Goal: Task Accomplishment & Management: Manage account settings

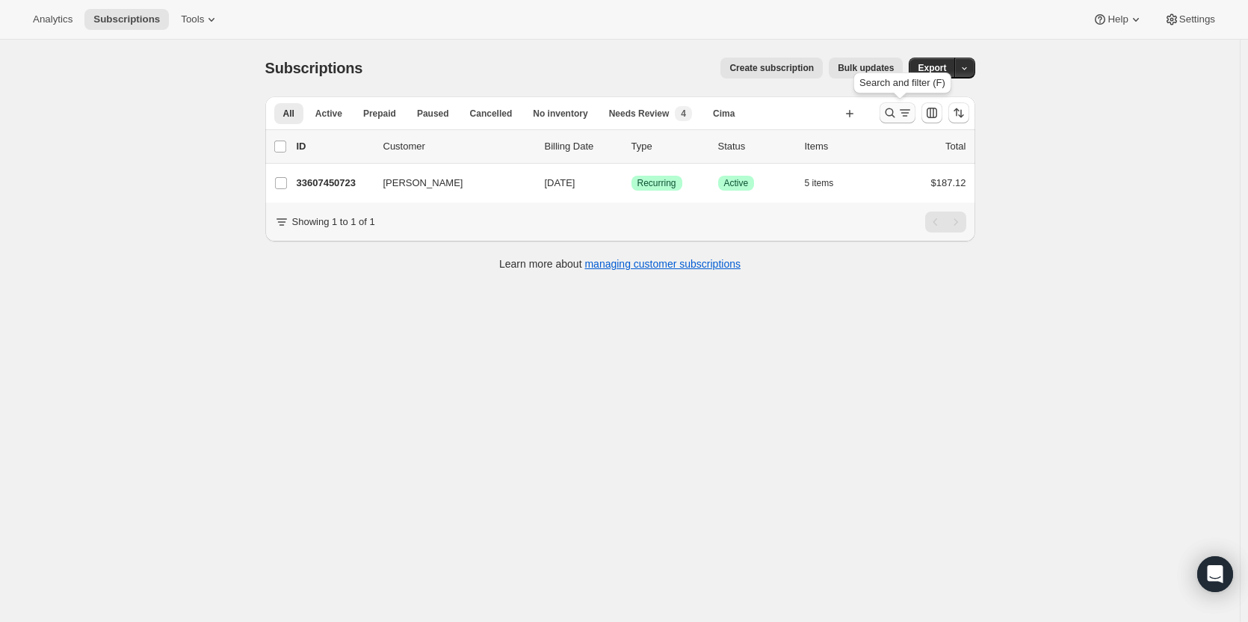
click at [887, 114] on button "Search and filter results" at bounding box center [898, 112] width 36 height 21
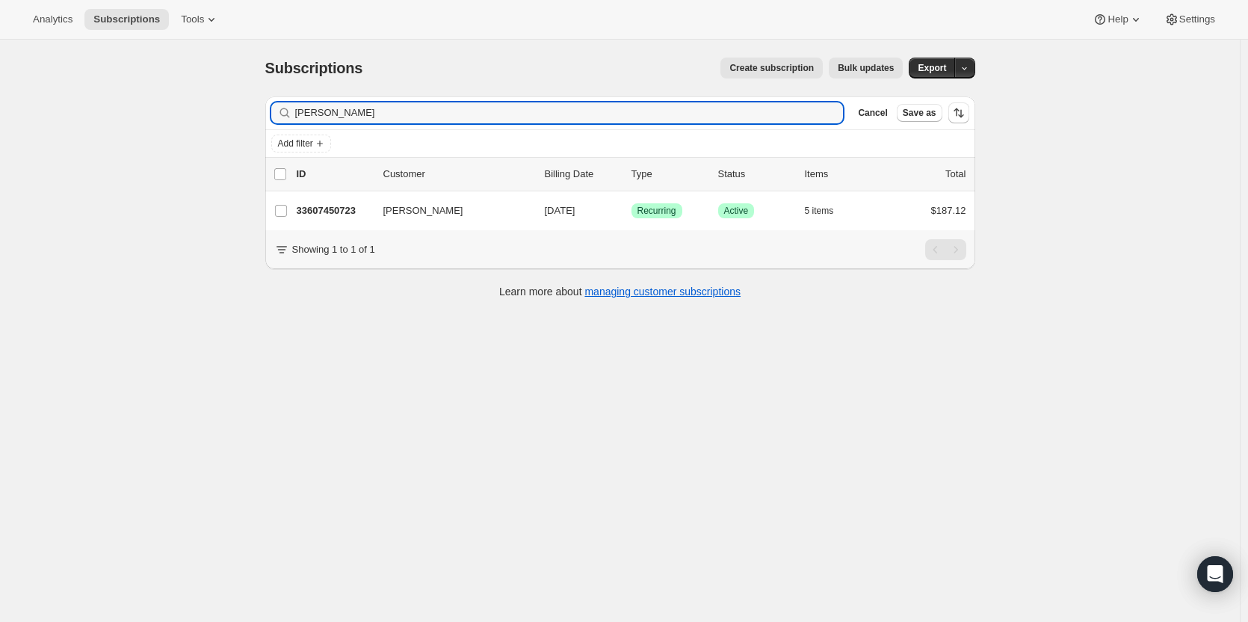
drag, startPoint x: 362, startPoint y: 132, endPoint x: 184, endPoint y: 140, distance: 178.0
click at [208, 141] on div "Subscriptions. This page is ready Subscriptions Create subscription Bulk update…" at bounding box center [620, 351] width 1240 height 622
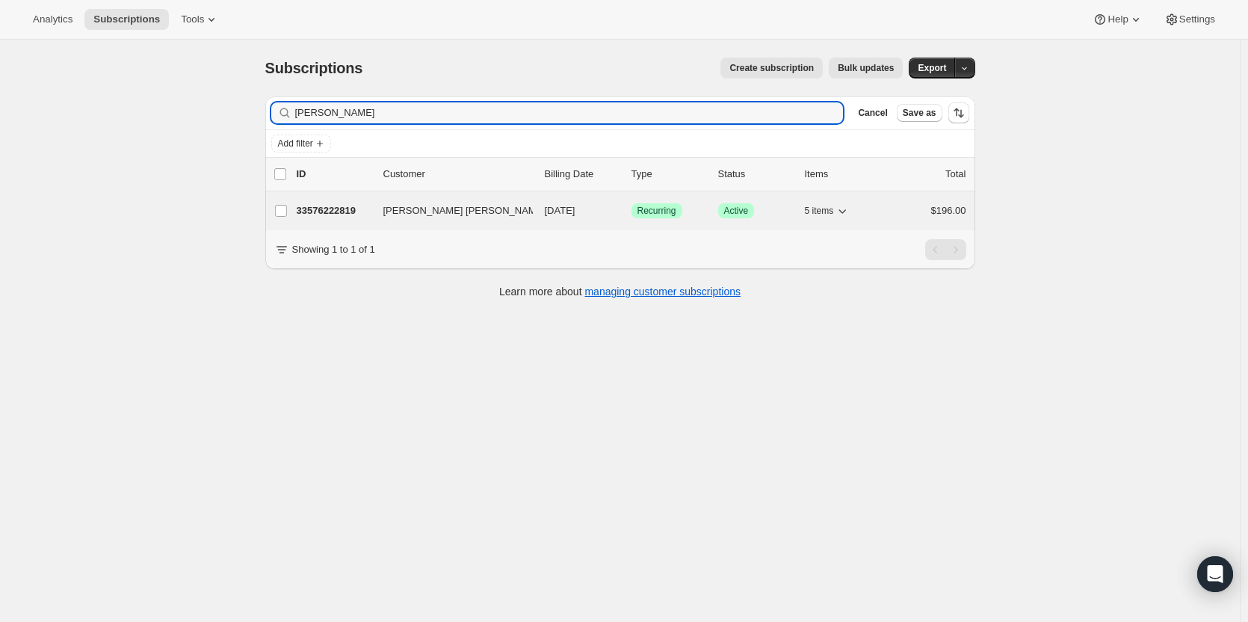
type input "myriah"
click at [320, 210] on p "33576222819" at bounding box center [334, 210] width 75 height 15
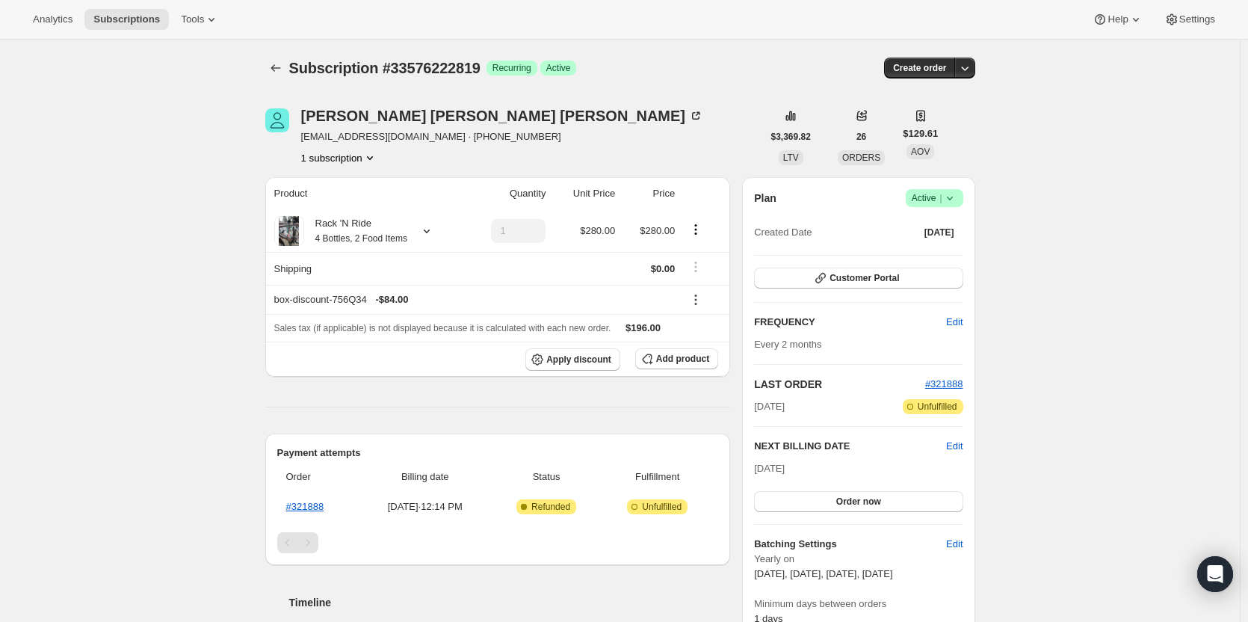
click at [961, 194] on span "Success Active |" at bounding box center [935, 198] width 58 height 18
click at [956, 247] on span "Cancel subscription" at bounding box center [939, 252] width 84 height 11
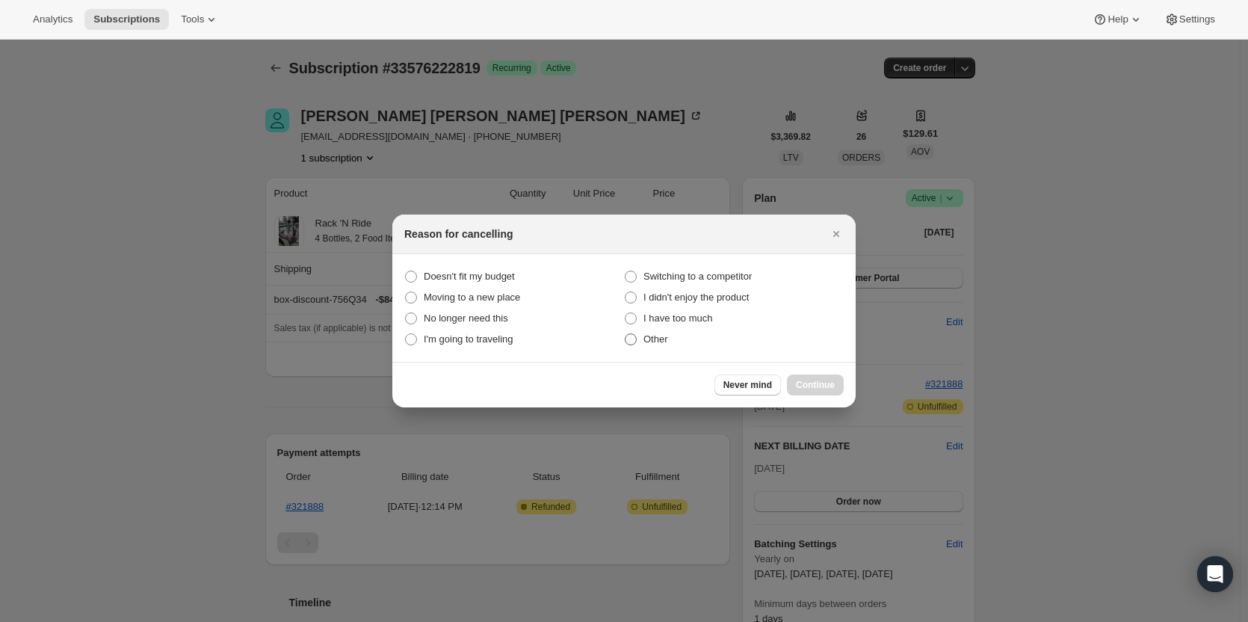
click at [648, 339] on span "Other" at bounding box center [655, 338] width 25 height 11
click at [625, 334] on input "Other" at bounding box center [625, 333] width 1 height 1
radio input "true"
click at [821, 392] on button "Continue" at bounding box center [815, 384] width 57 height 21
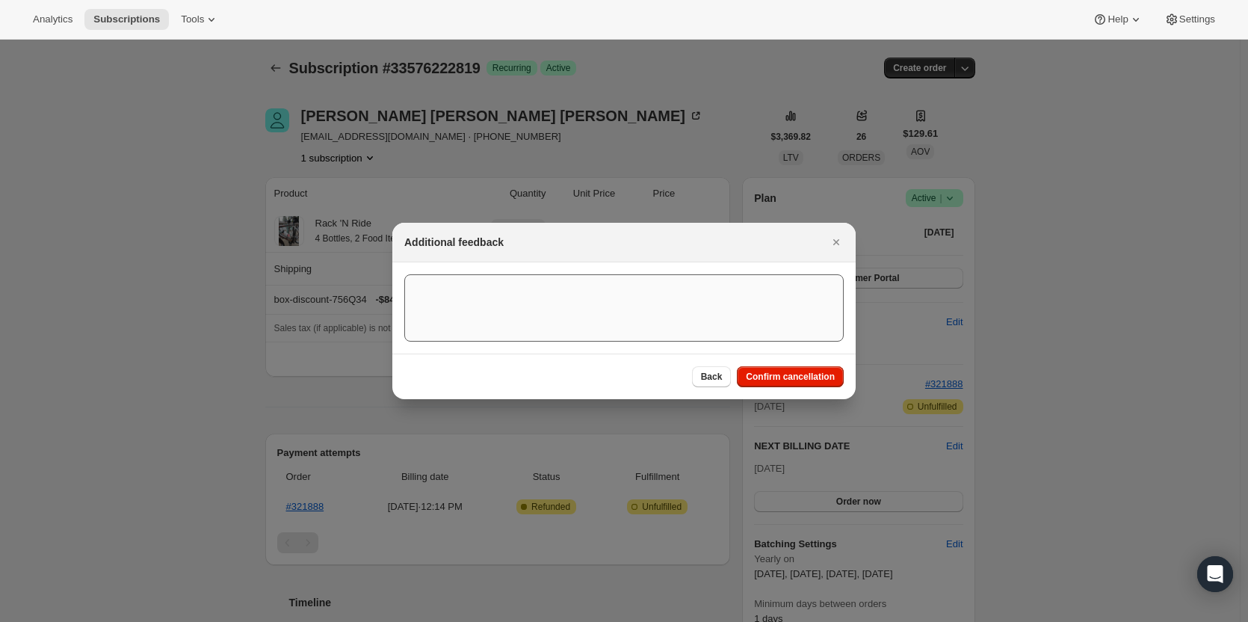
drag, startPoint x: 772, startPoint y: 369, endPoint x: 788, endPoint y: 367, distance: 15.9
click at [772, 368] on button "Confirm cancellation" at bounding box center [790, 376] width 107 height 21
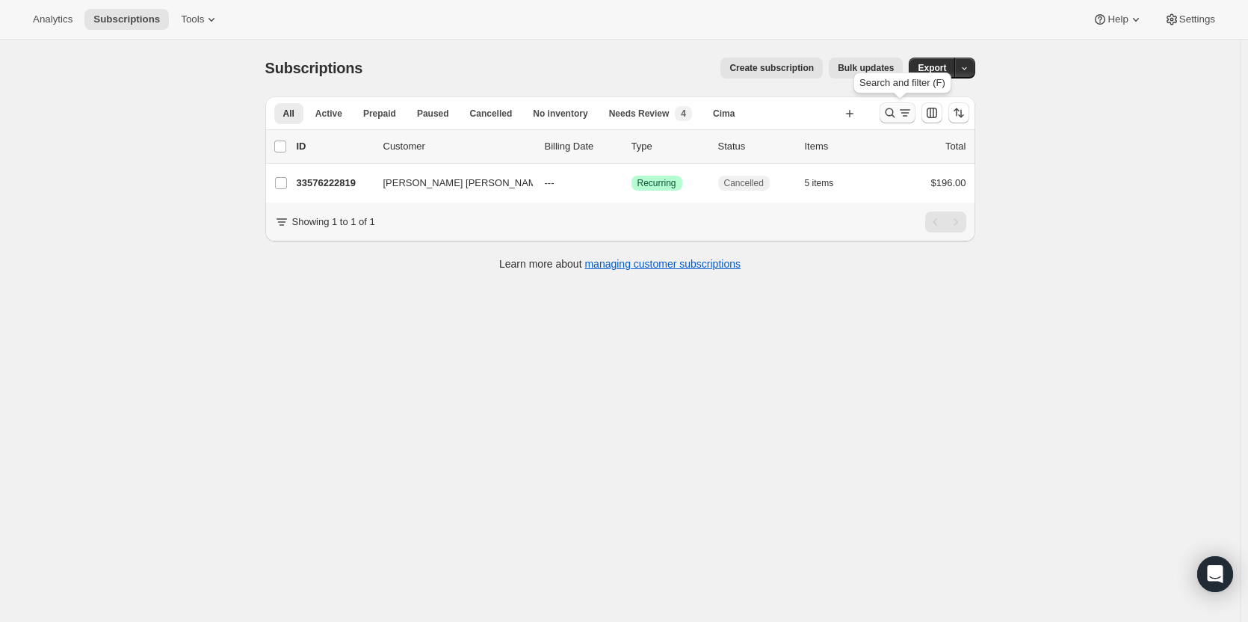
click at [907, 114] on icon "Search and filter results" at bounding box center [904, 112] width 15 height 15
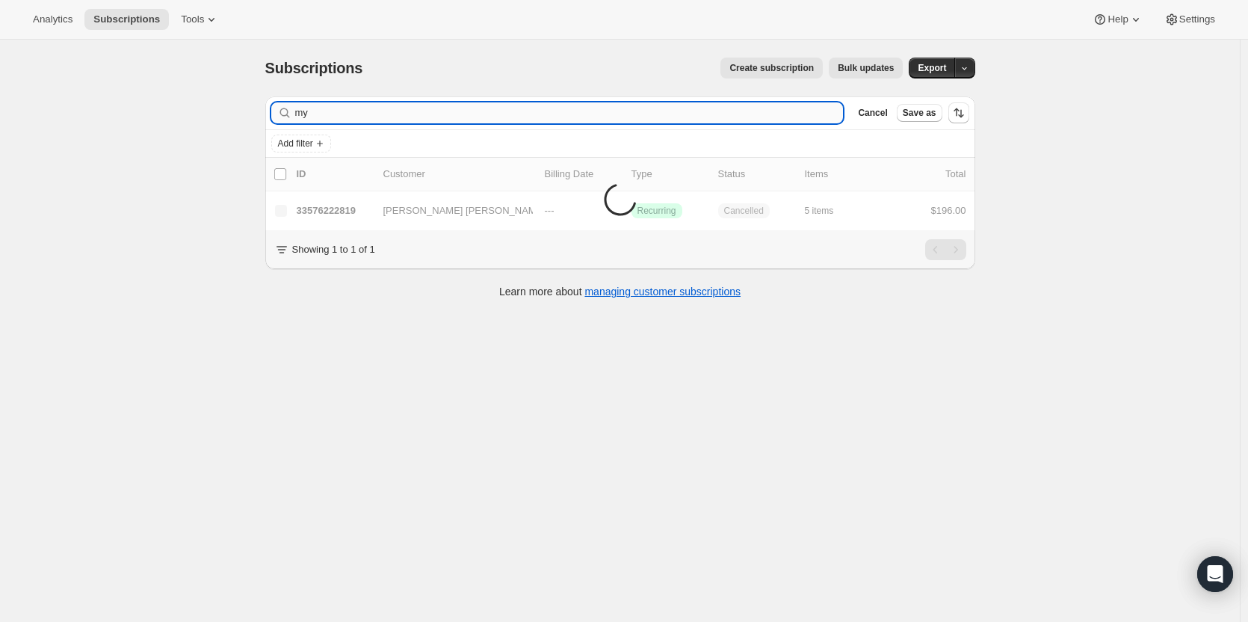
type input "m"
type input "e"
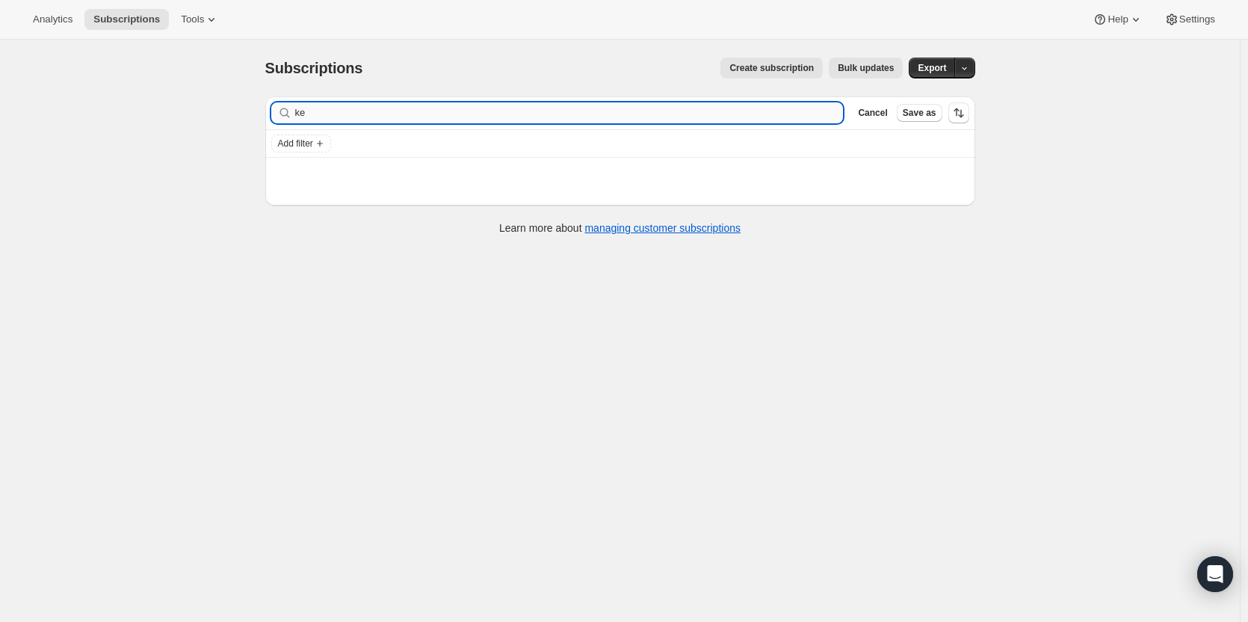
type input "k"
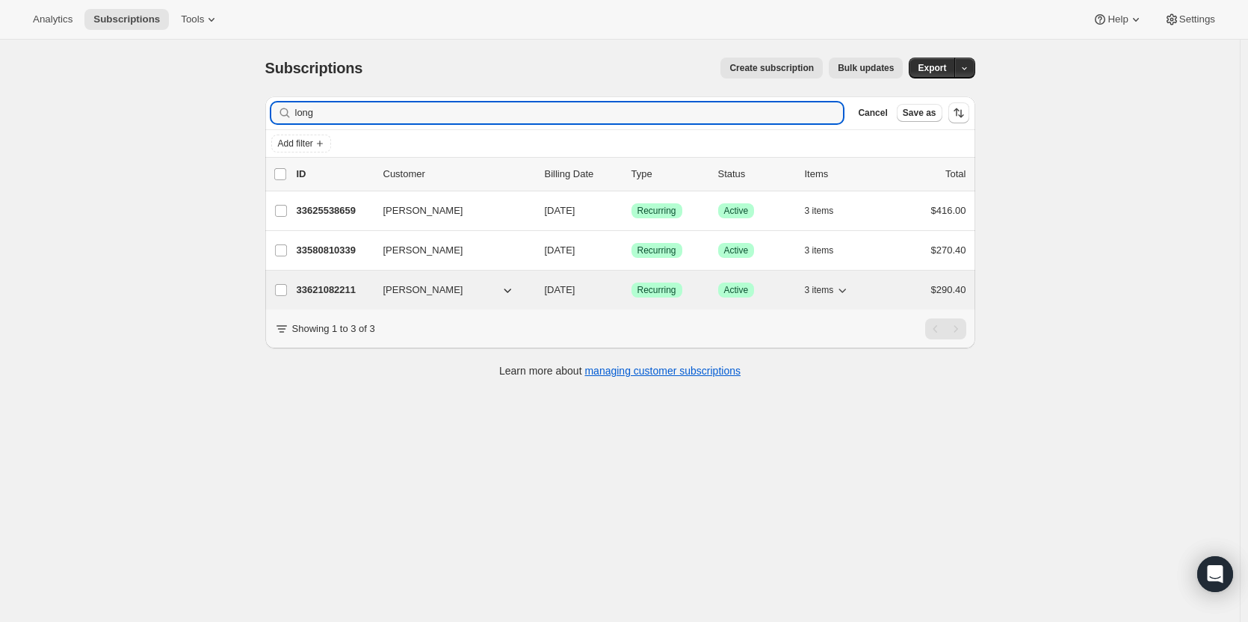
type input "long"
click at [344, 283] on p "33621082211" at bounding box center [334, 289] width 75 height 15
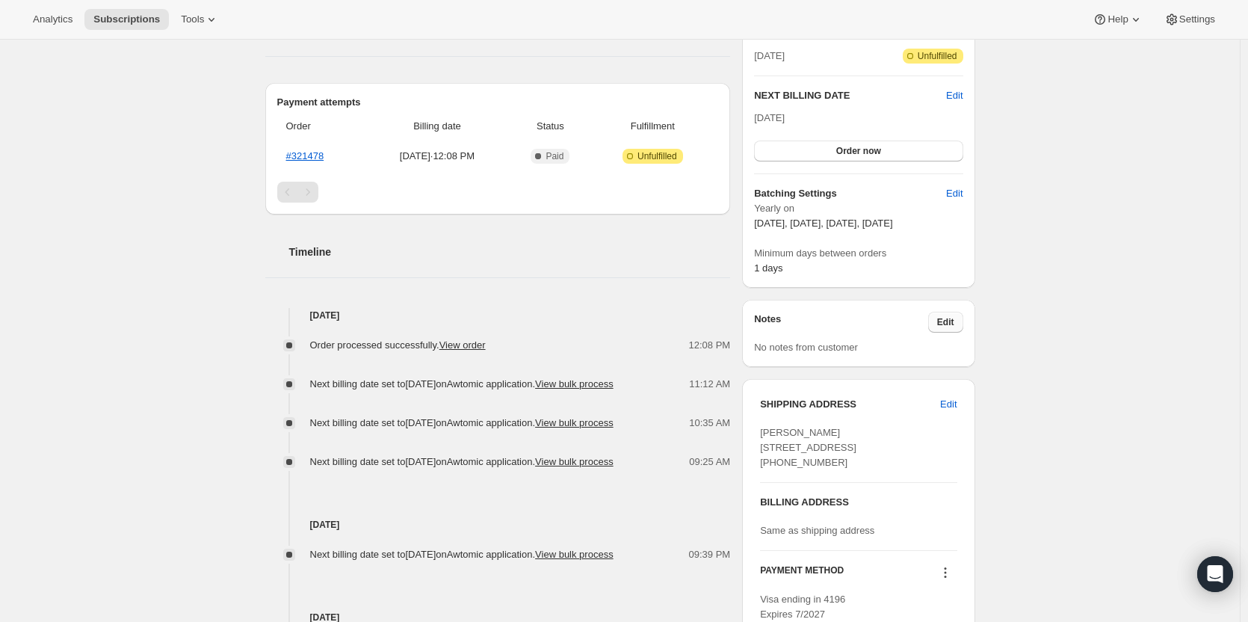
scroll to position [374, 0]
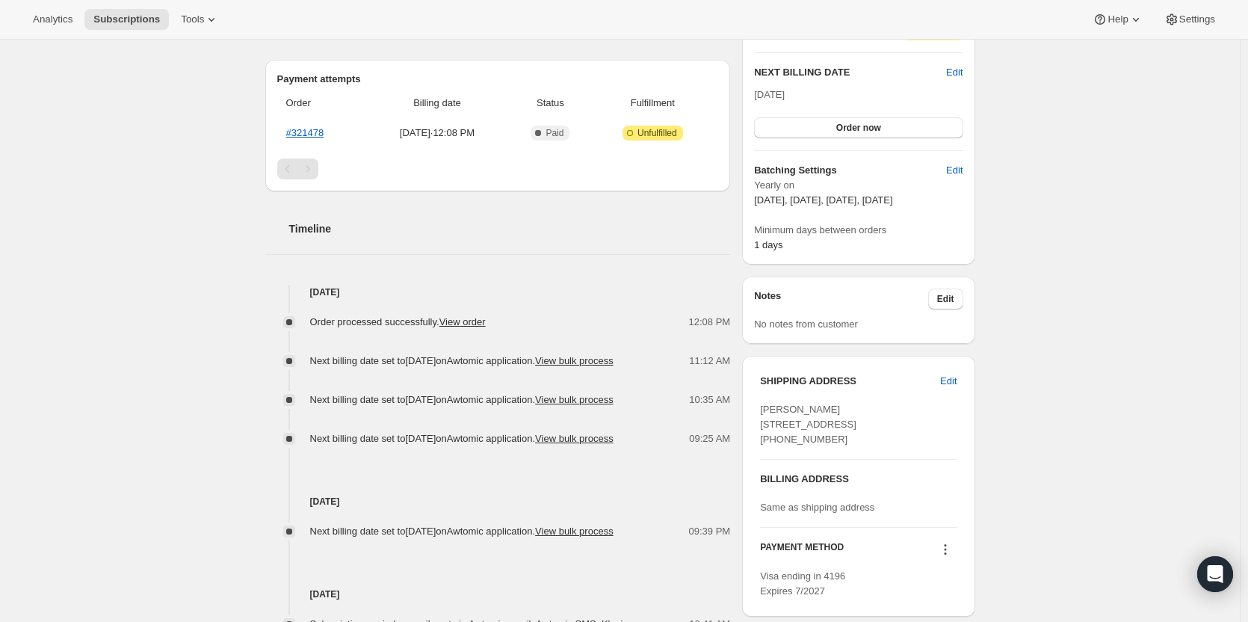
drag, startPoint x: 859, startPoint y: 468, endPoint x: 754, endPoint y: 412, distance: 119.3
click at [754, 412] on div "SHIPPING ADDRESS Edit Amy Long 722 Highland Ave Lafayette IN, 47905 United Stat…" at bounding box center [858, 486] width 232 height 261
copy span "Amy Long 722 Highland Ave Lafayette IN, 47905 United States +17654917110"
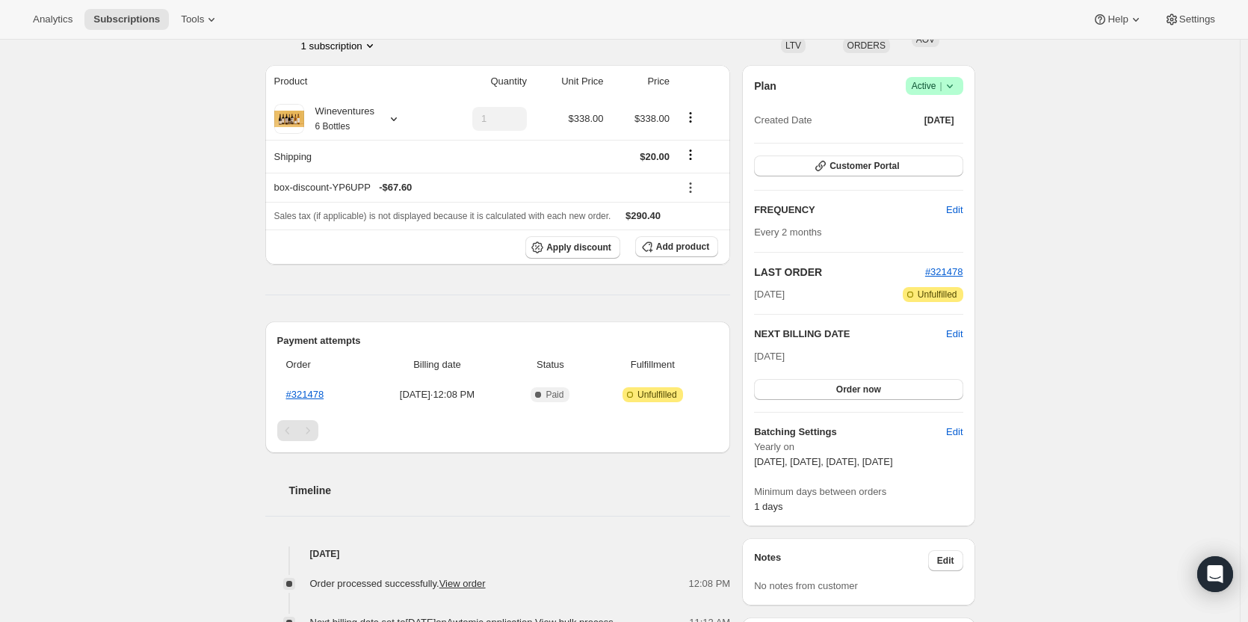
scroll to position [299, 0]
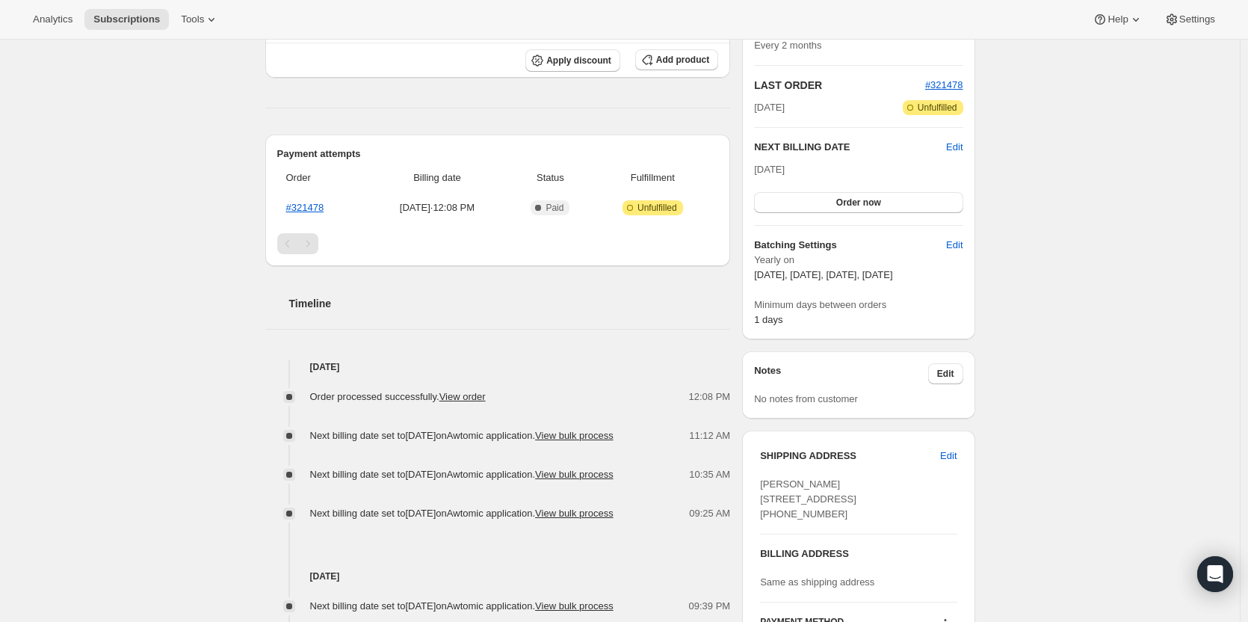
click at [1006, 404] on div "Subscription #33621082211. This page is ready Subscription #33621082211 Success…" at bounding box center [620, 408] width 1240 height 1335
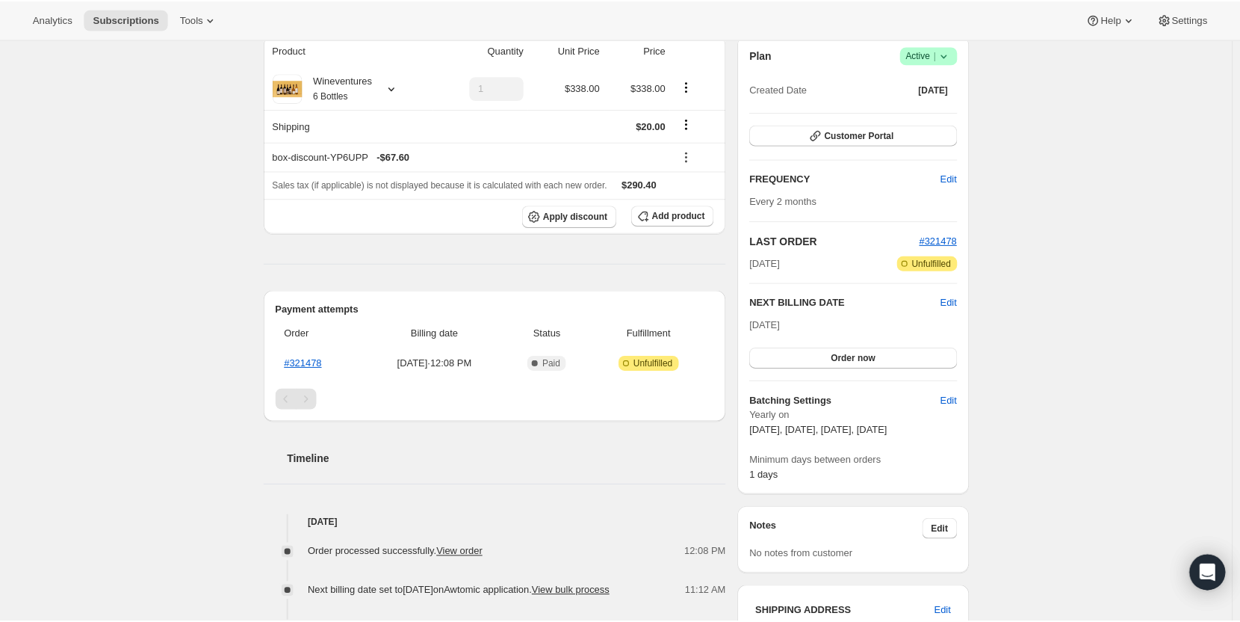
scroll to position [0, 0]
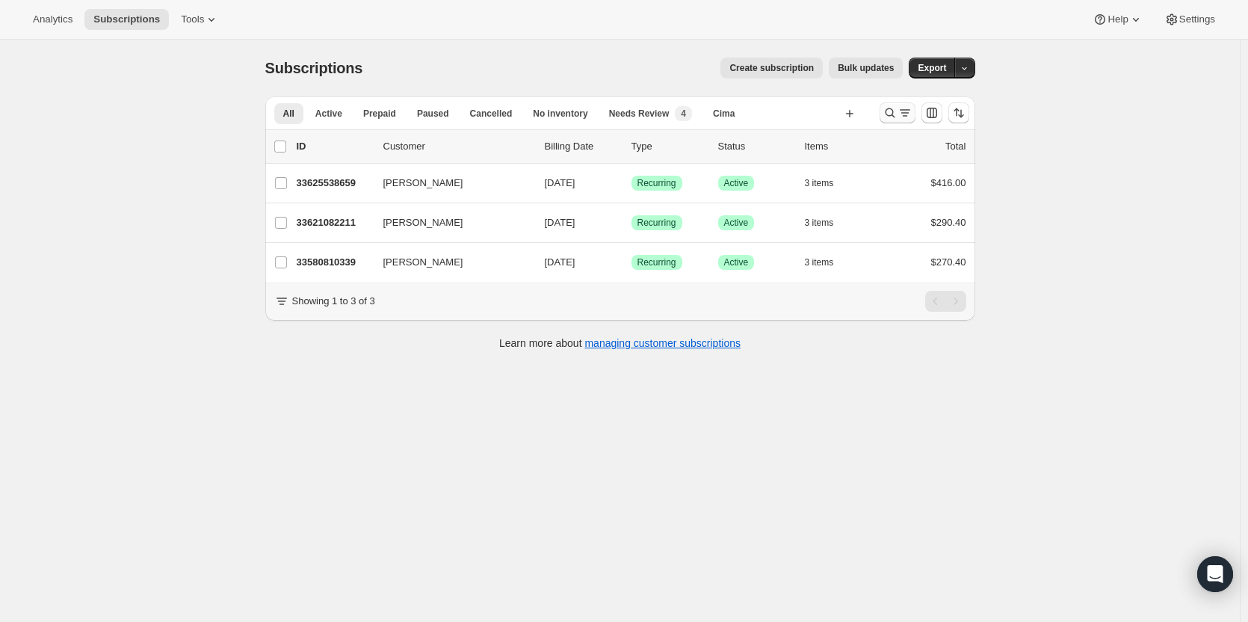
click at [897, 114] on icon "Search and filter results" at bounding box center [890, 112] width 15 height 15
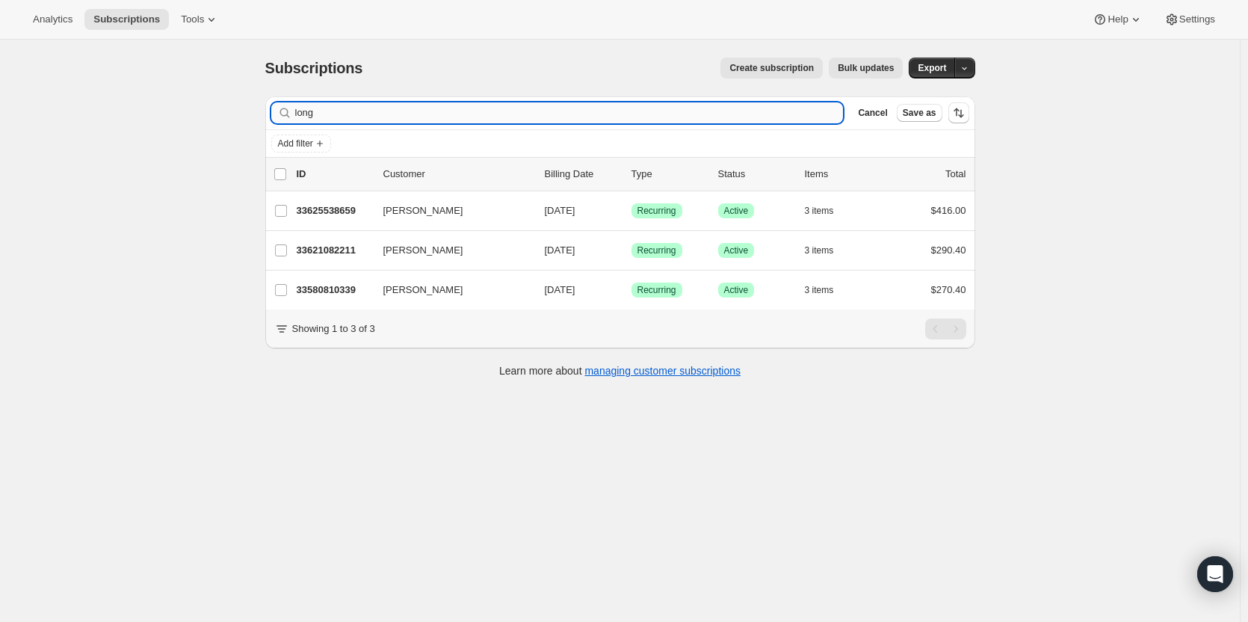
drag, startPoint x: 581, startPoint y: 113, endPoint x: 317, endPoint y: 115, distance: 263.8
click at [318, 115] on input "long" at bounding box center [569, 112] width 548 height 21
type input "l"
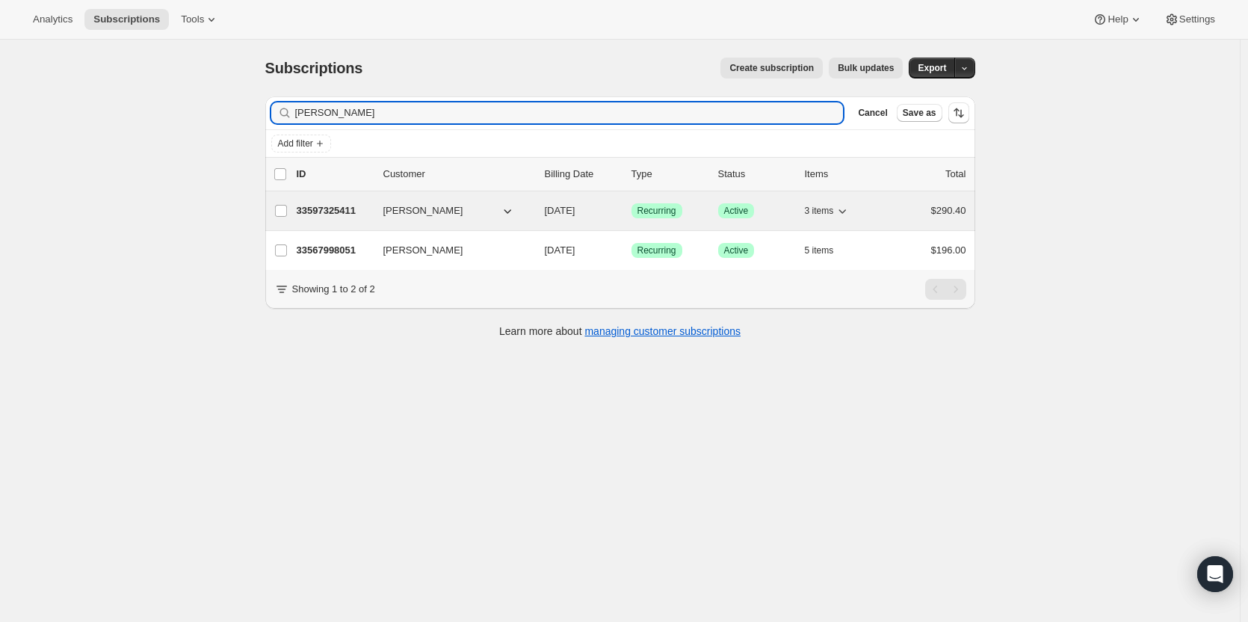
type input "jeannie"
click at [333, 208] on p "33597325411" at bounding box center [334, 210] width 75 height 15
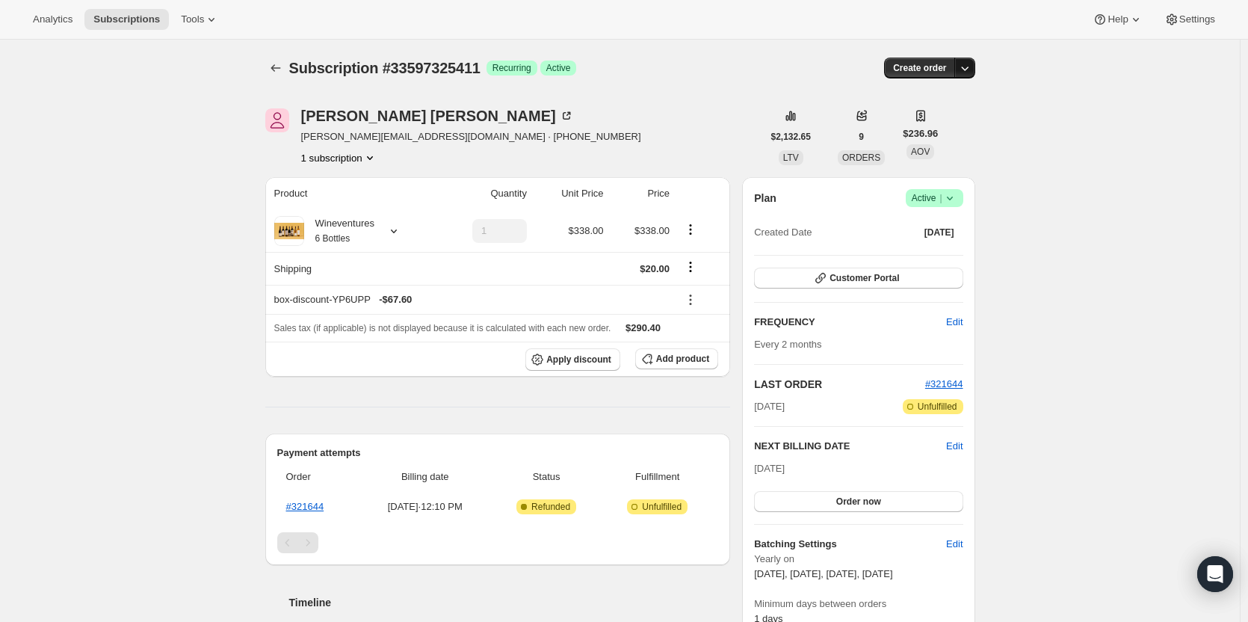
click at [967, 67] on icon "button" at bounding box center [964, 68] width 15 height 15
click at [956, 126] on span "Create custom one-time order" at bounding box center [905, 124] width 129 height 11
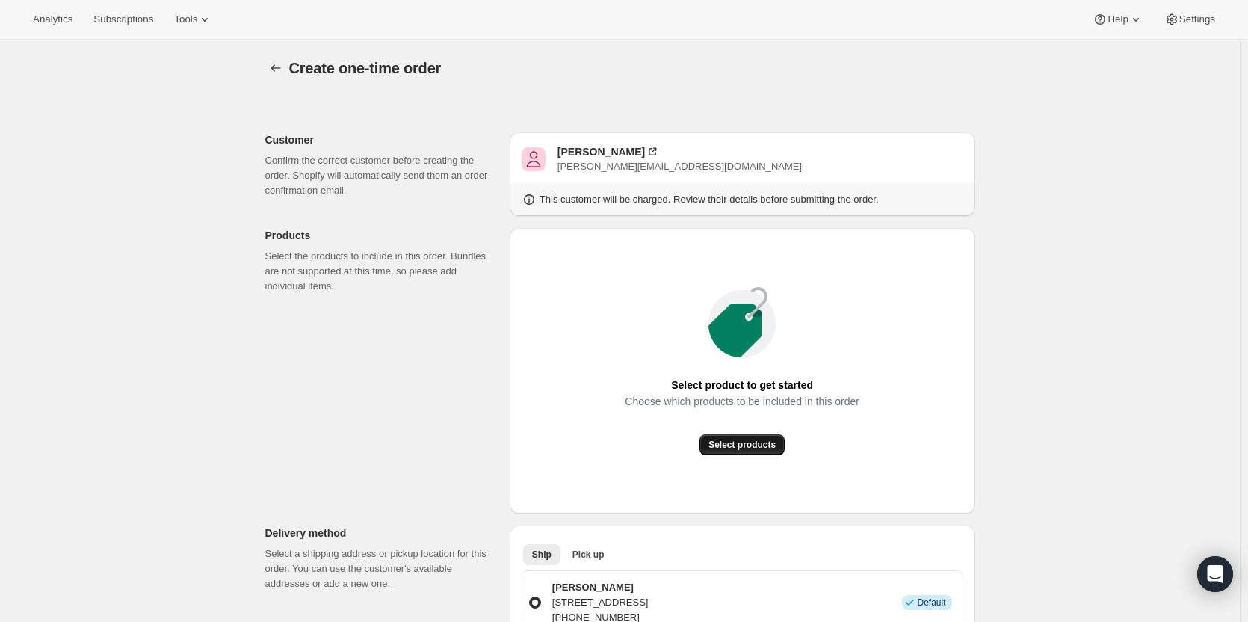
click at [748, 454] on button "Select products" at bounding box center [741, 444] width 85 height 21
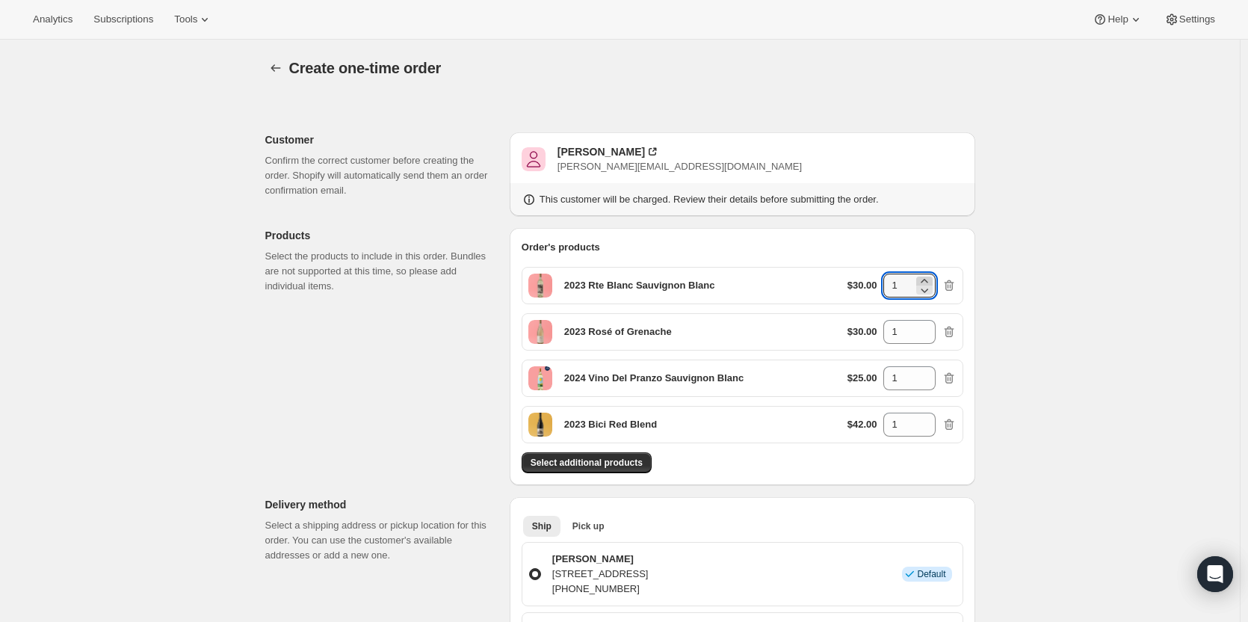
click at [931, 280] on icon at bounding box center [924, 280] width 15 height 15
type input "2"
click at [932, 326] on icon at bounding box center [924, 327] width 15 height 15
type input "2"
drag, startPoint x: 429, startPoint y: 0, endPoint x: 8, endPoint y: 303, distance: 518.3
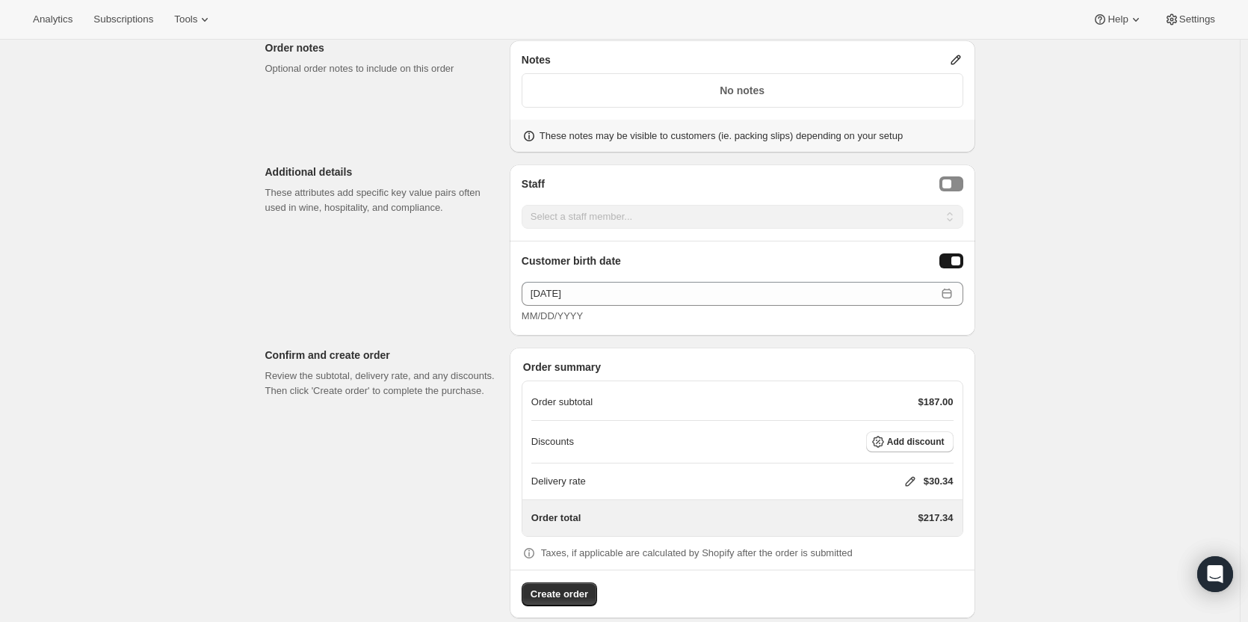
scroll to position [956, 0]
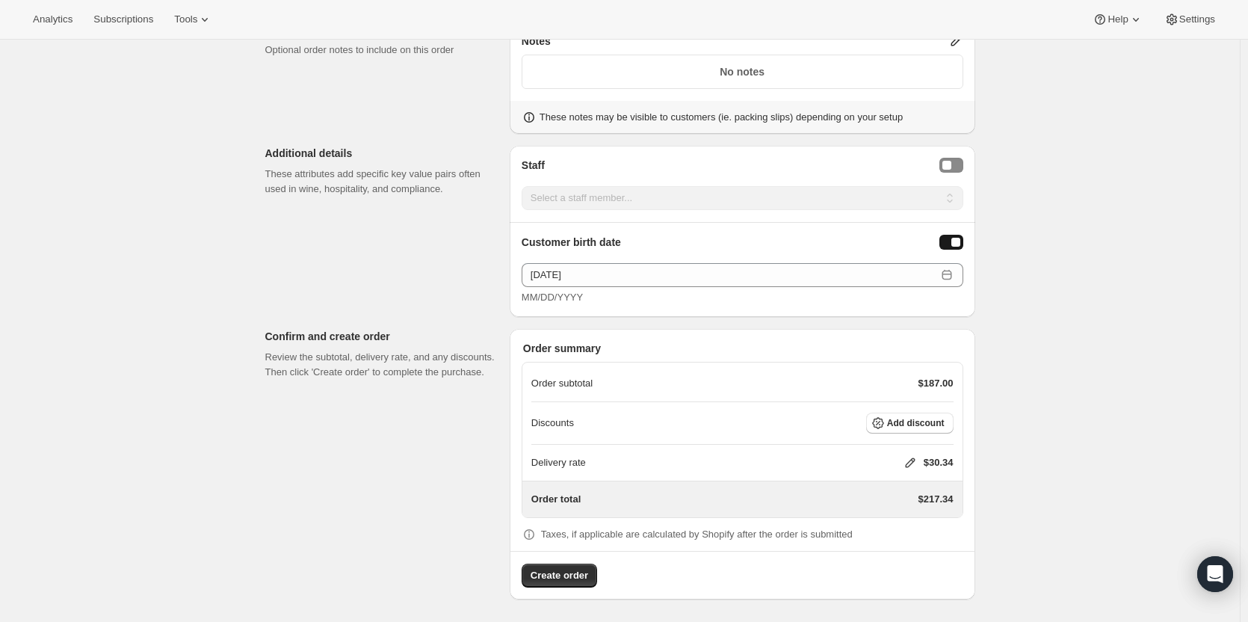
click at [926, 460] on p "$30.34" at bounding box center [939, 462] width 30 height 15
click at [915, 459] on icon at bounding box center [910, 463] width 10 height 10
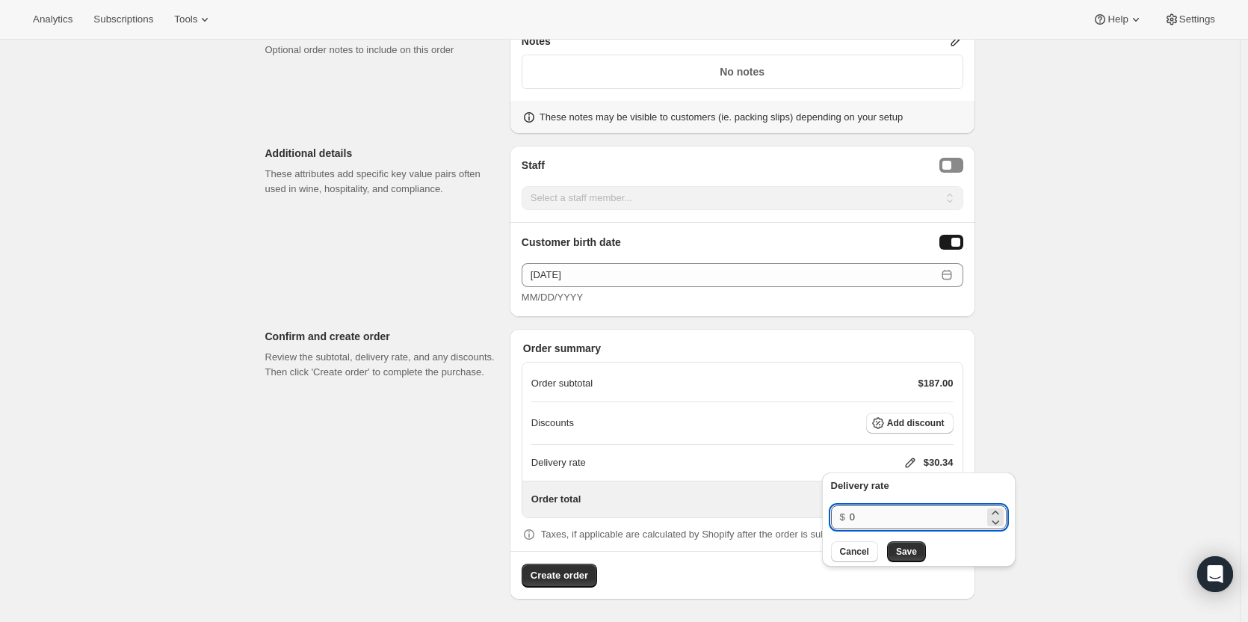
click at [877, 510] on input "0" at bounding box center [917, 517] width 135 height 24
type input "20"
click at [914, 559] on button "Save" at bounding box center [906, 551] width 39 height 21
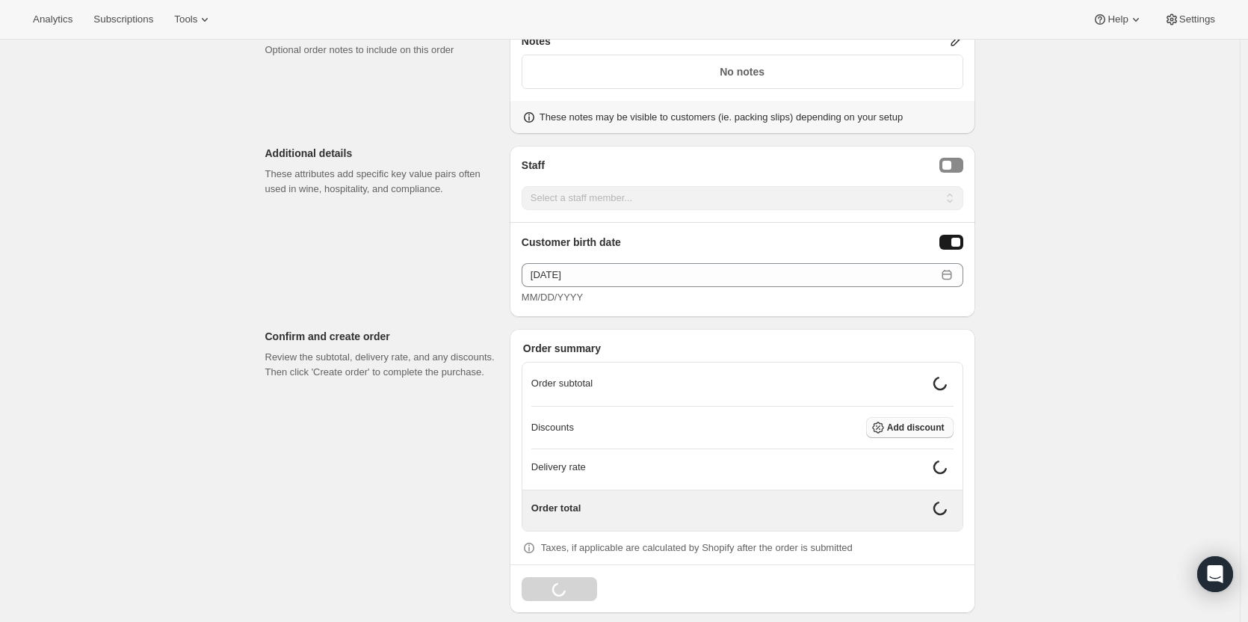
click at [945, 421] on span "Add discount" at bounding box center [916, 427] width 58 height 12
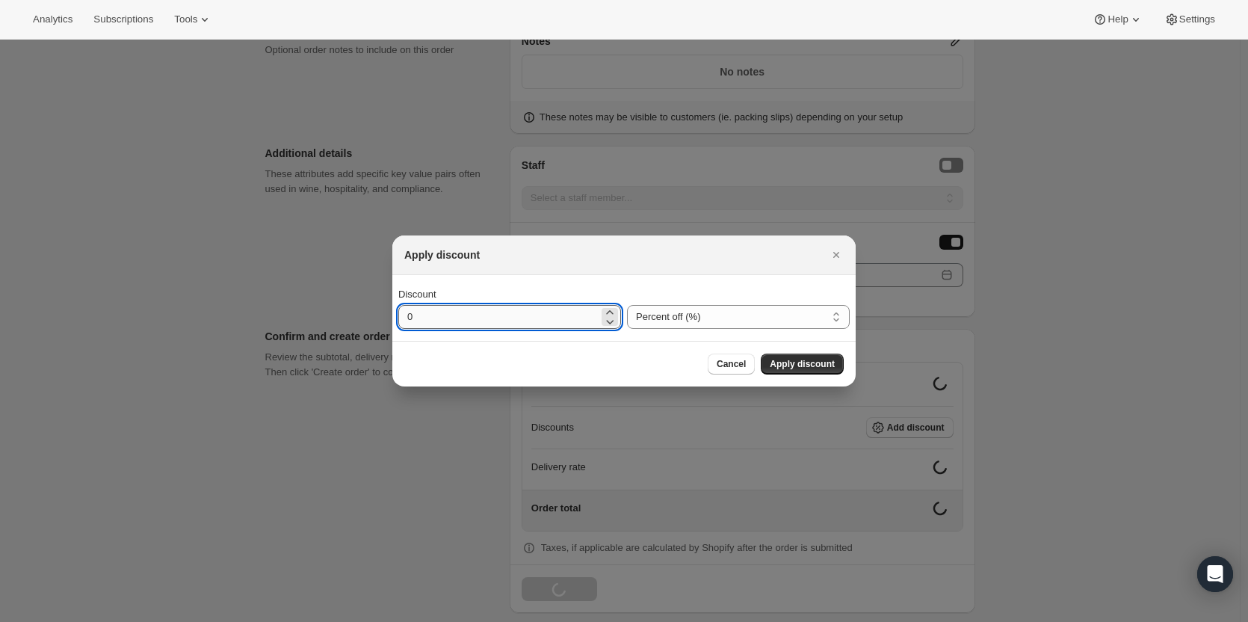
click at [524, 330] on div "Discount 0 Percent off (%) Amount off ($) Percent off (%)" at bounding box center [623, 308] width 463 height 66
type input "20"
click at [793, 358] on button "Apply discount" at bounding box center [802, 363] width 83 height 21
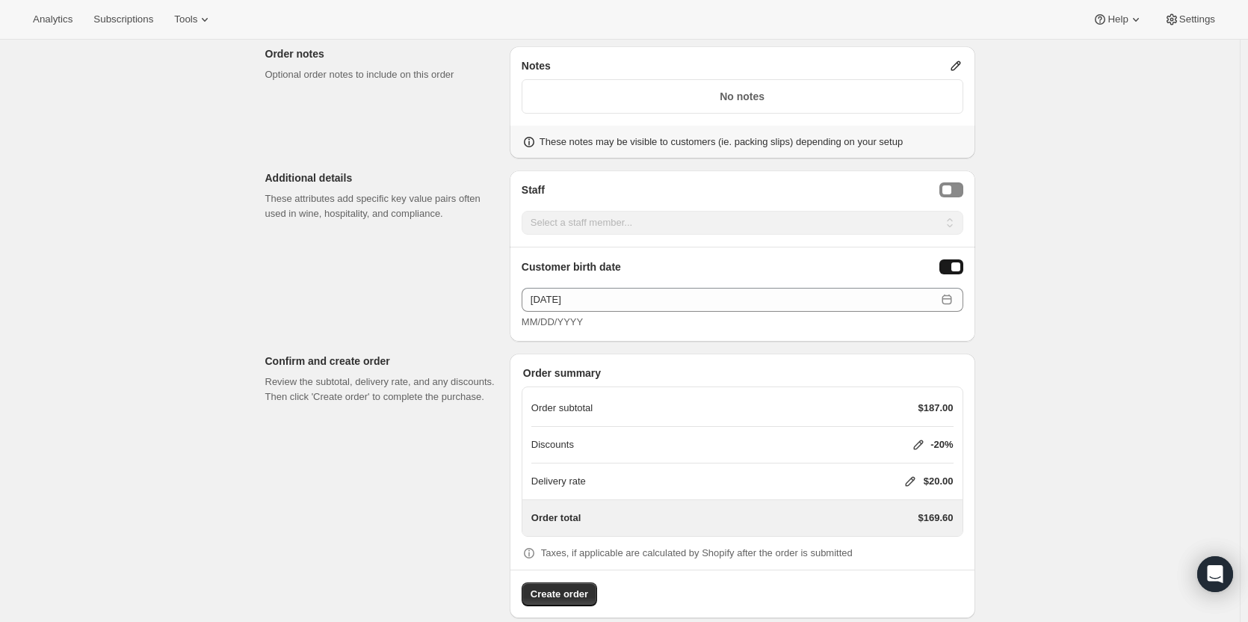
scroll to position [951, 0]
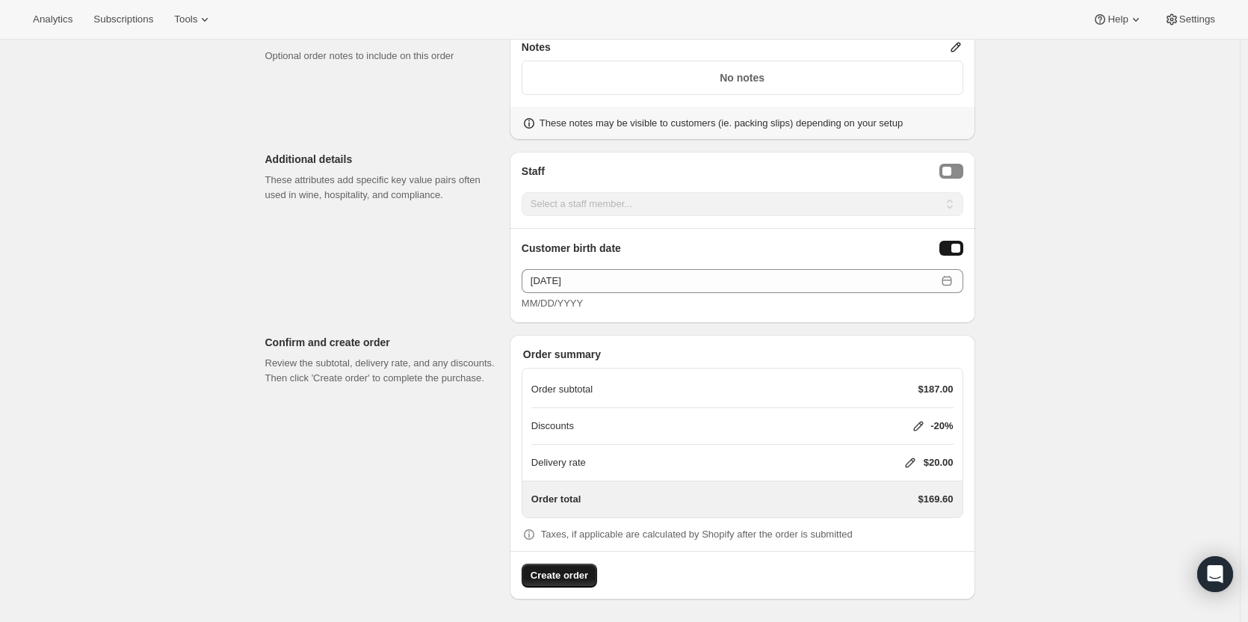
click at [573, 570] on span "Create order" at bounding box center [560, 575] width 58 height 15
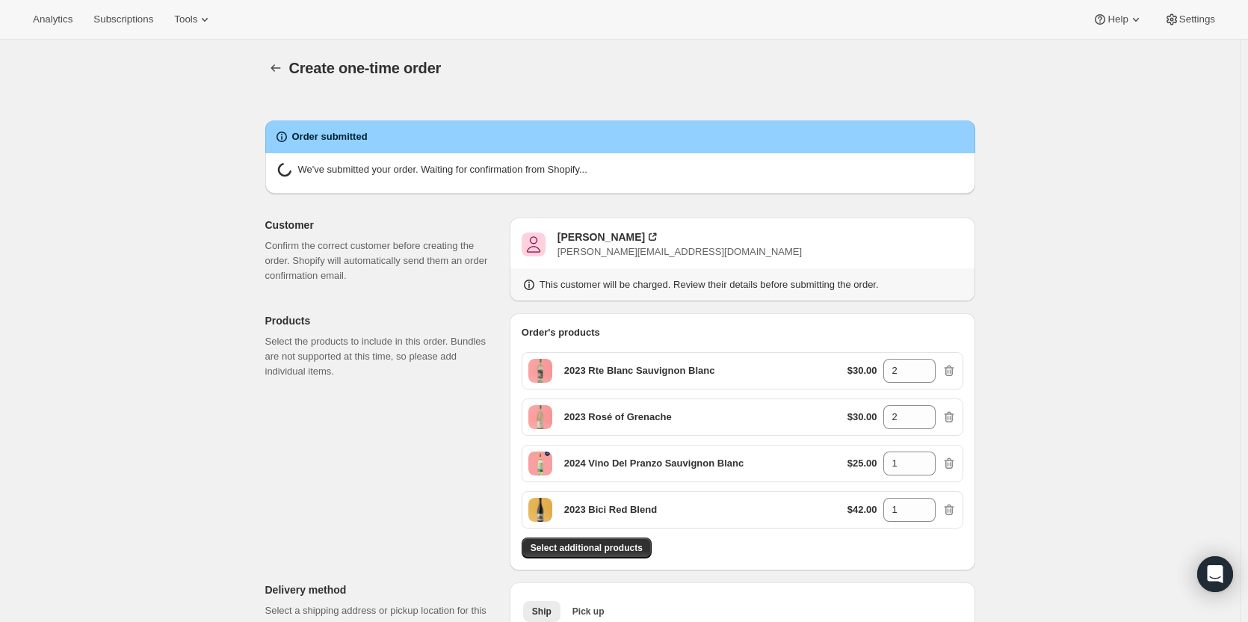
radio input "true"
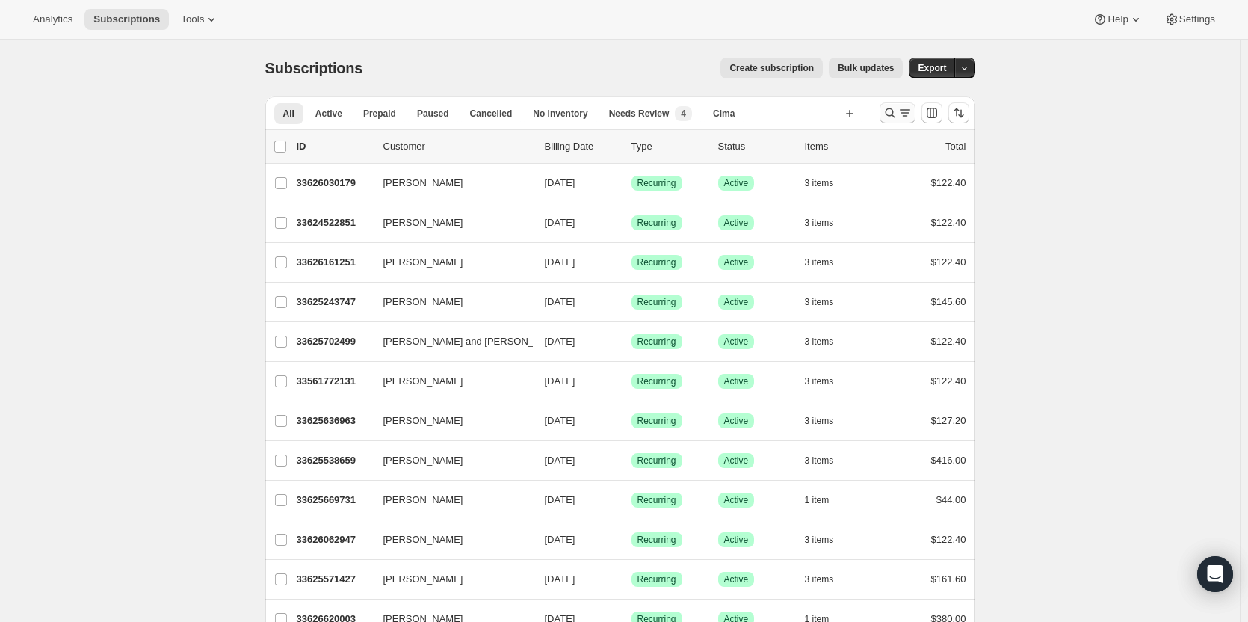
click at [907, 110] on icon "Search and filter results" at bounding box center [904, 112] width 15 height 15
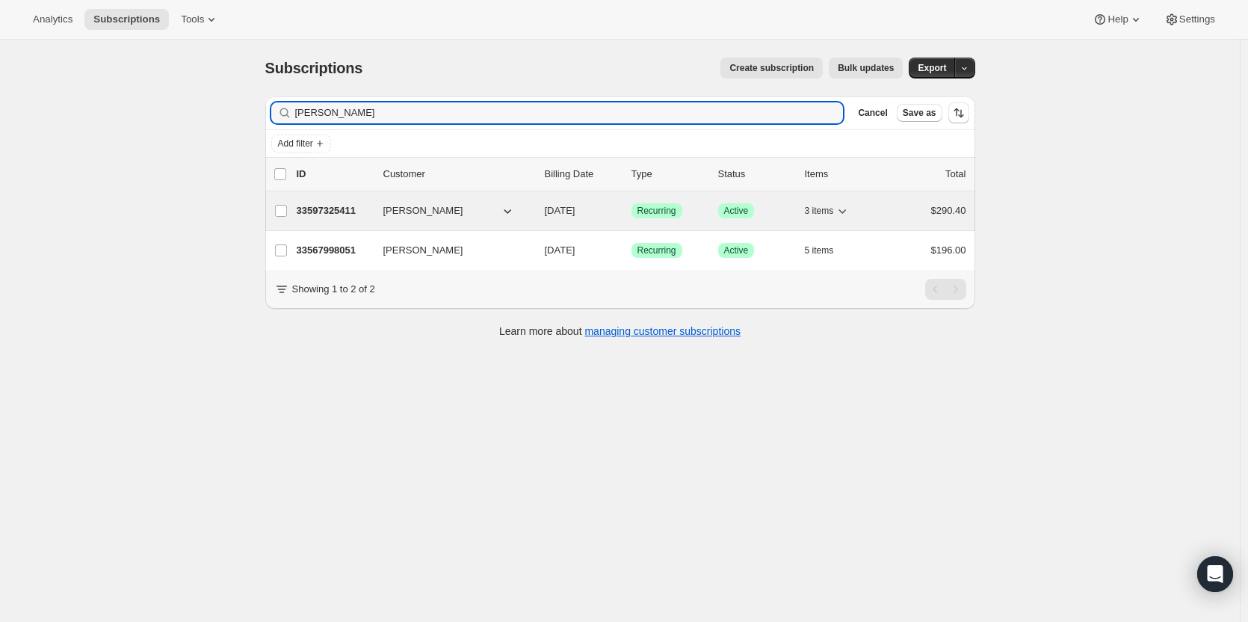
type input "jeanni"
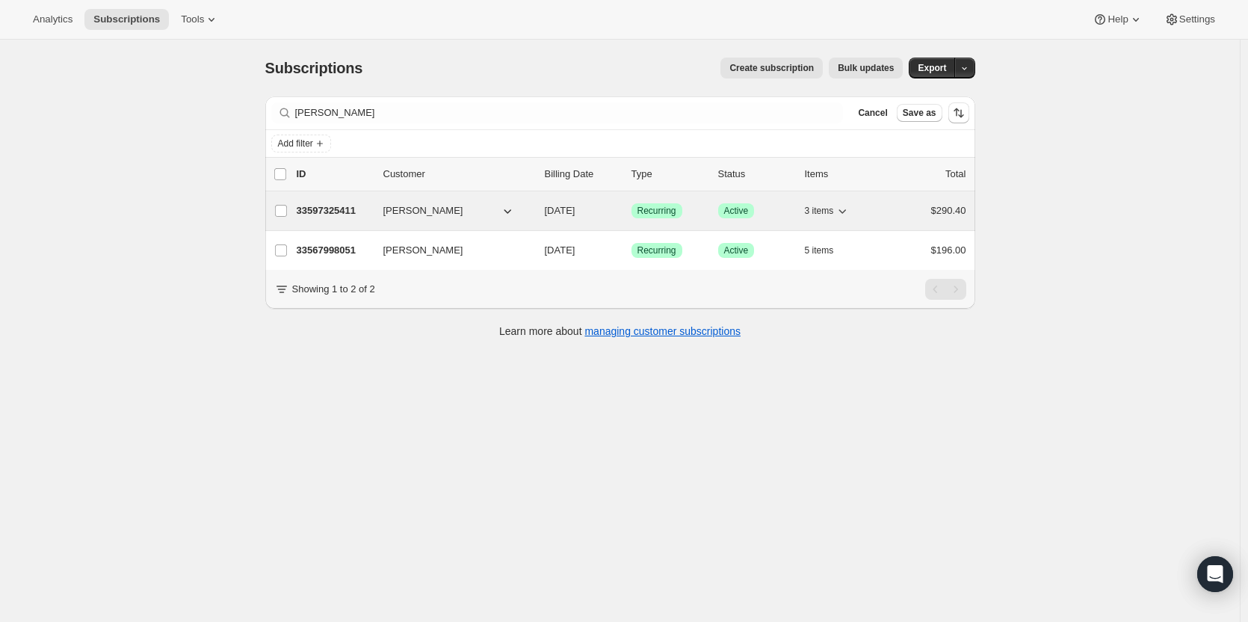
click at [329, 216] on p "33597325411" at bounding box center [334, 210] width 75 height 15
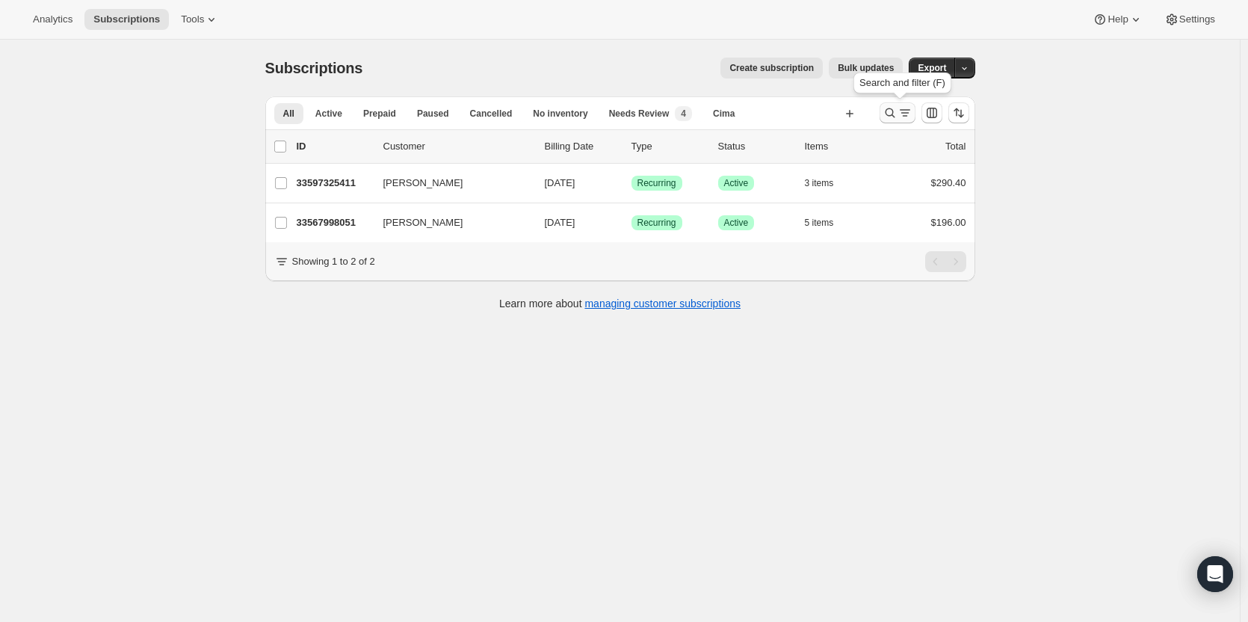
click at [906, 117] on icon "Search and filter results" at bounding box center [904, 112] width 15 height 15
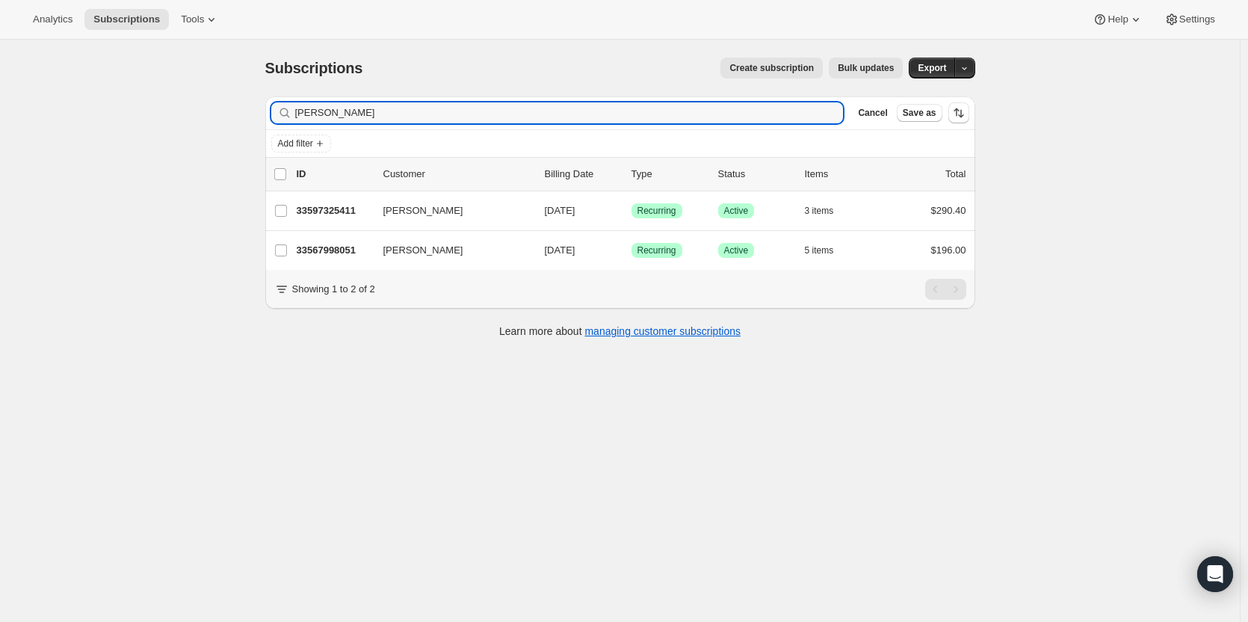
drag, startPoint x: 674, startPoint y: 118, endPoint x: 236, endPoint y: 133, distance: 438.2
click at [237, 134] on div "Subscriptions. This page is ready Subscriptions Create subscription Bulk update…" at bounding box center [620, 351] width 1240 height 622
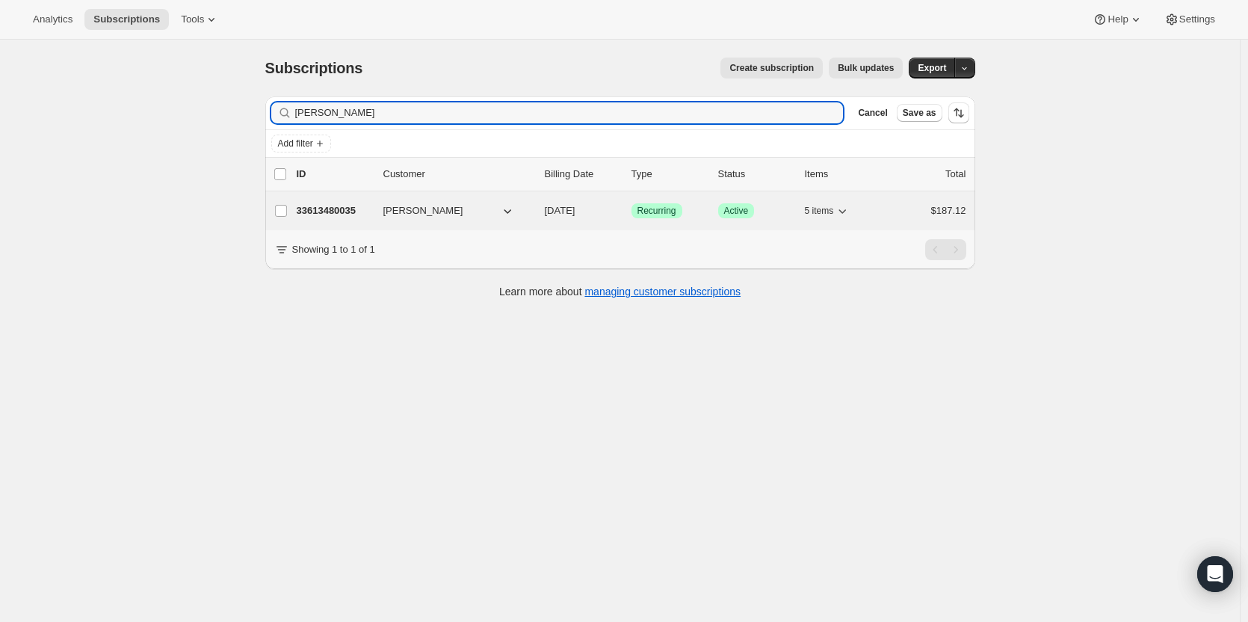
type input "[PERSON_NAME]"
click at [344, 210] on p "33613480035" at bounding box center [334, 210] width 75 height 15
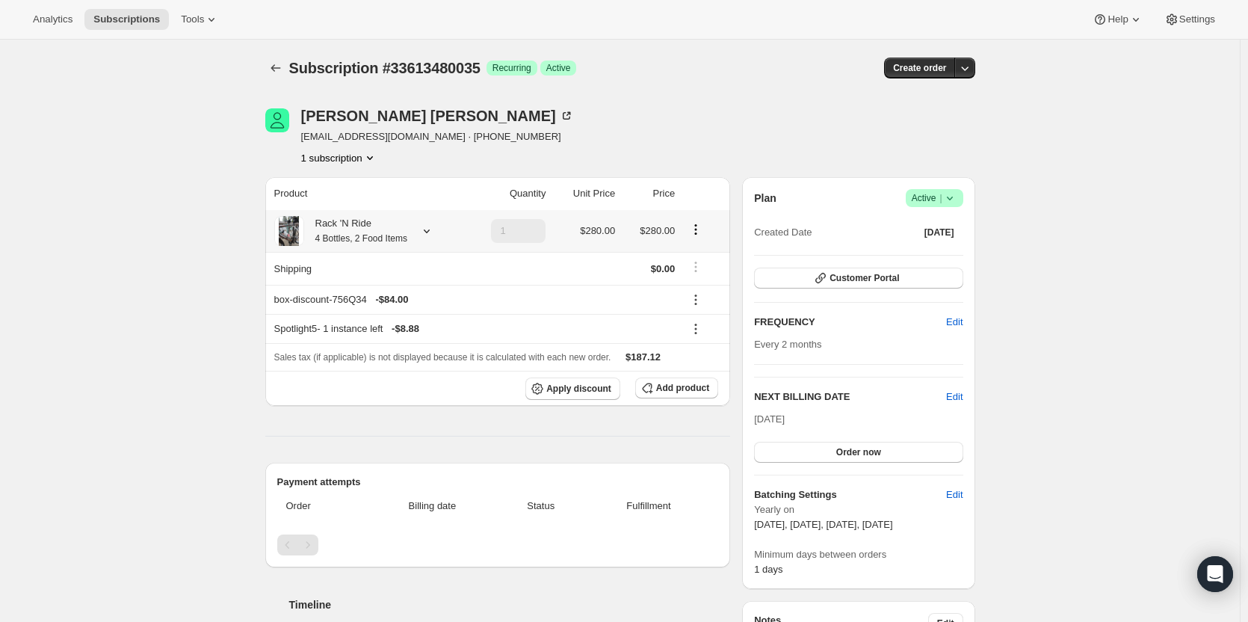
click at [342, 233] on small "4 Bottles, 2 Food Items" at bounding box center [361, 238] width 92 height 10
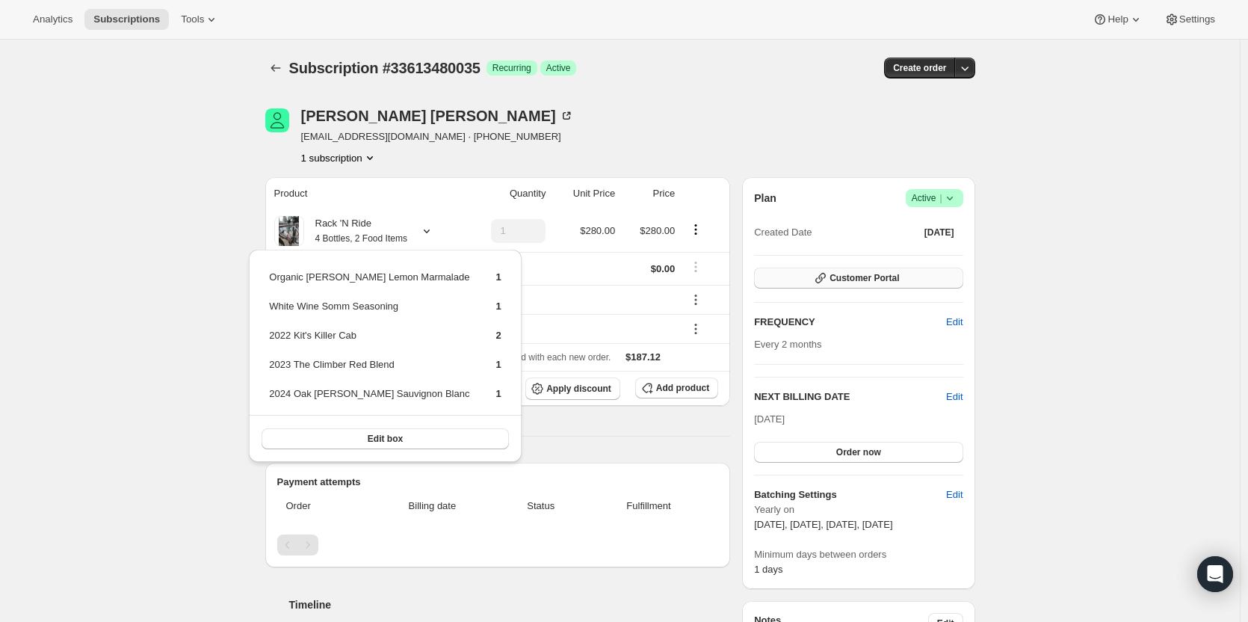
click at [846, 272] on button "Customer Portal" at bounding box center [858, 278] width 208 height 21
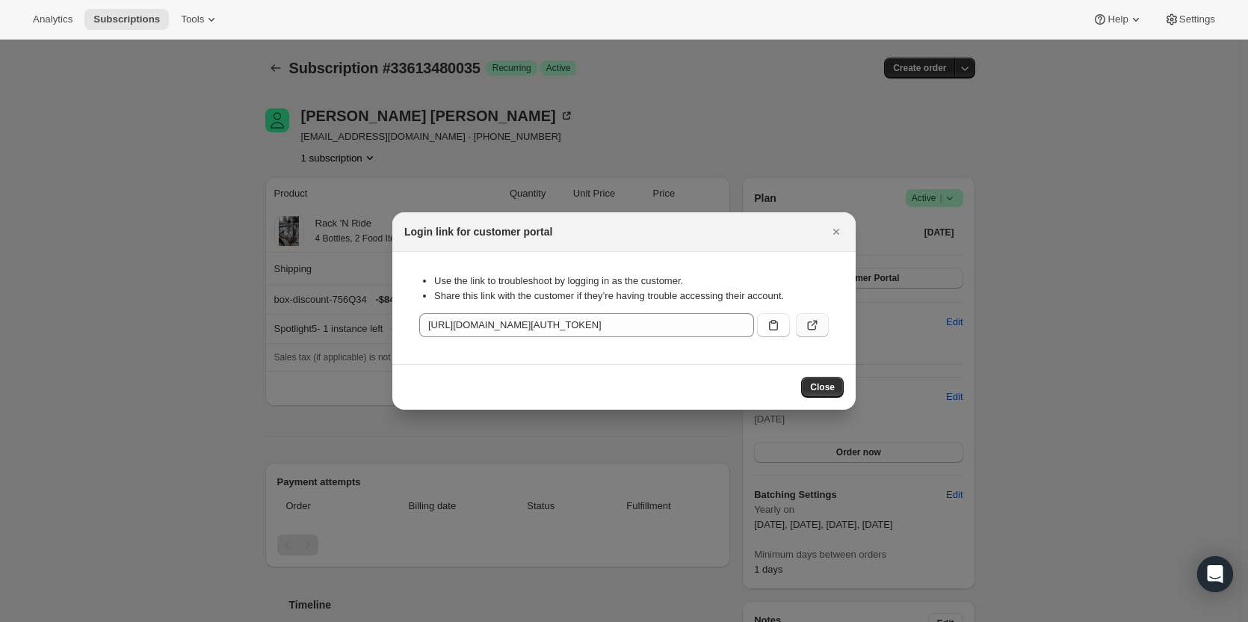
click at [807, 324] on icon ":r37:" at bounding box center [812, 325] width 15 height 15
click at [844, 225] on button "Close" at bounding box center [836, 231] width 21 height 21
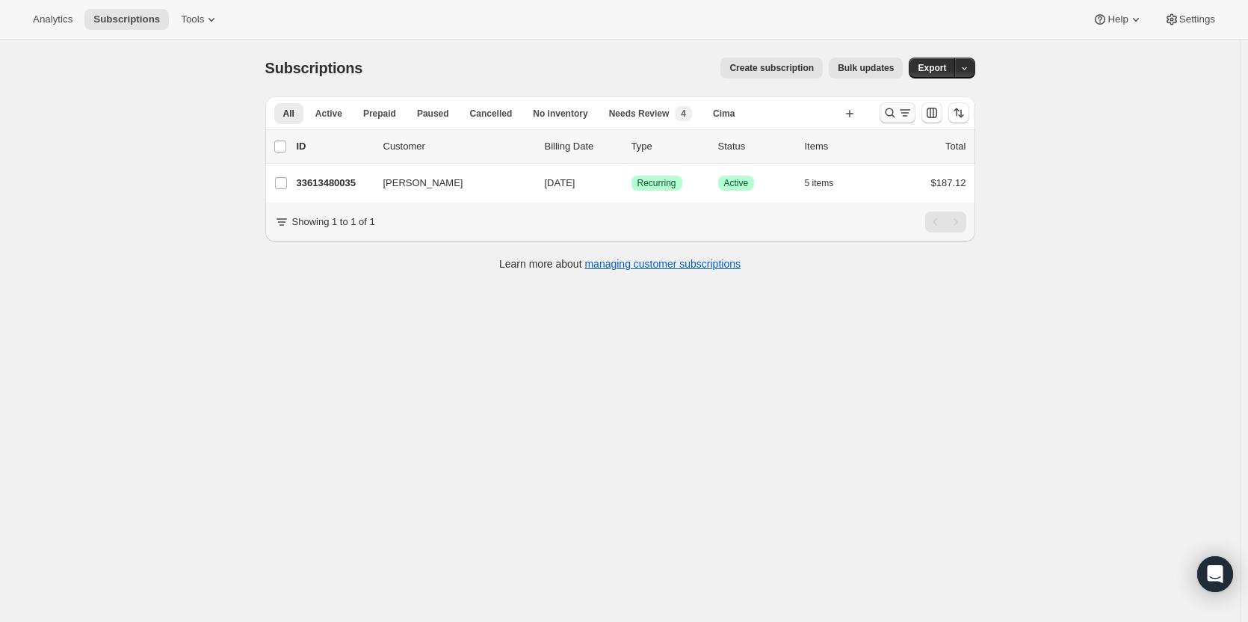
click at [909, 114] on icon "Search and filter results" at bounding box center [904, 112] width 15 height 15
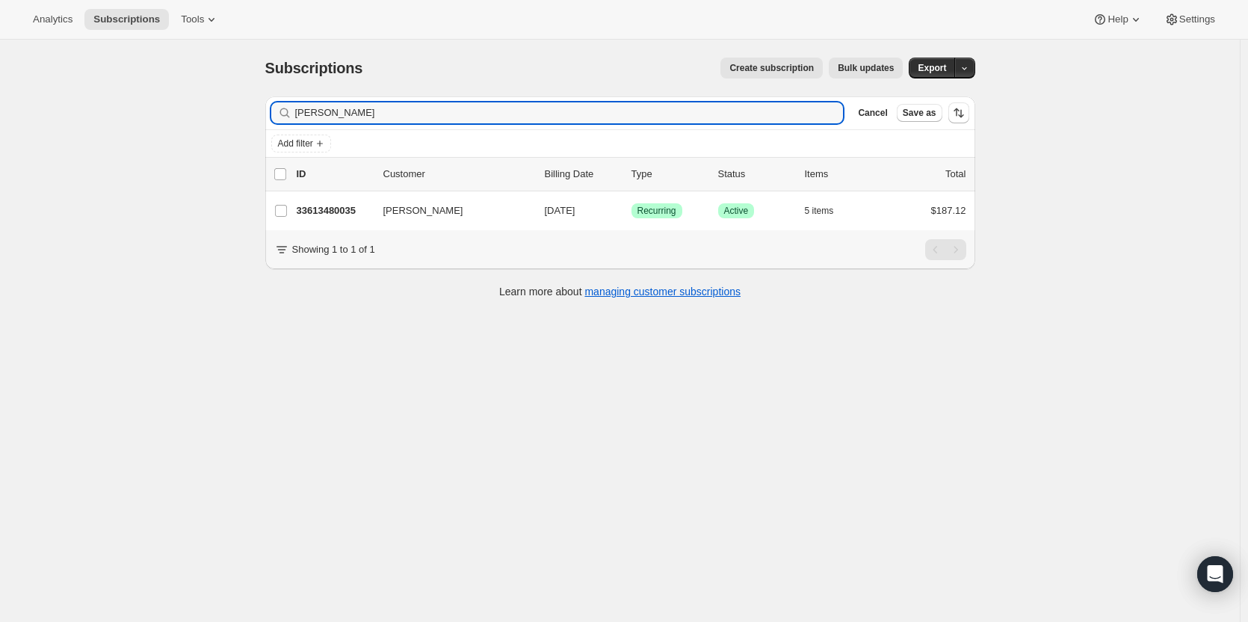
drag, startPoint x: 608, startPoint y: 111, endPoint x: 272, endPoint y: 137, distance: 336.6
click at [272, 137] on div "Filter subscribers leslie rob Clear Cancel Save as Add filter" at bounding box center [620, 126] width 710 height 61
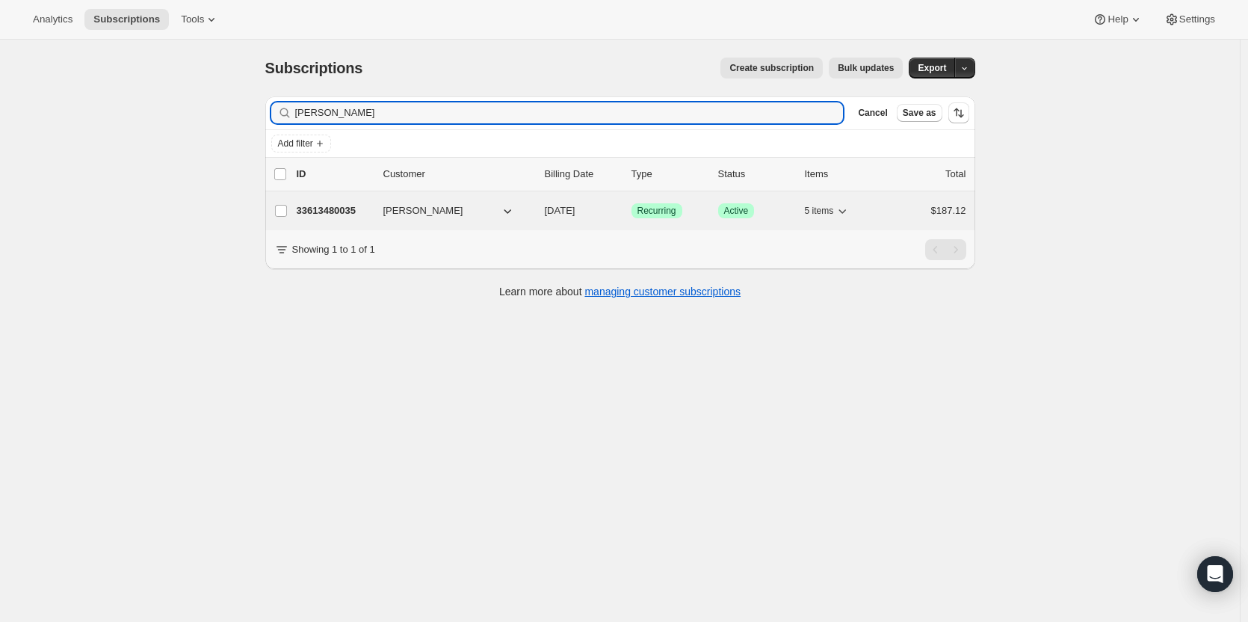
click at [325, 210] on p "33613480035" at bounding box center [334, 210] width 75 height 15
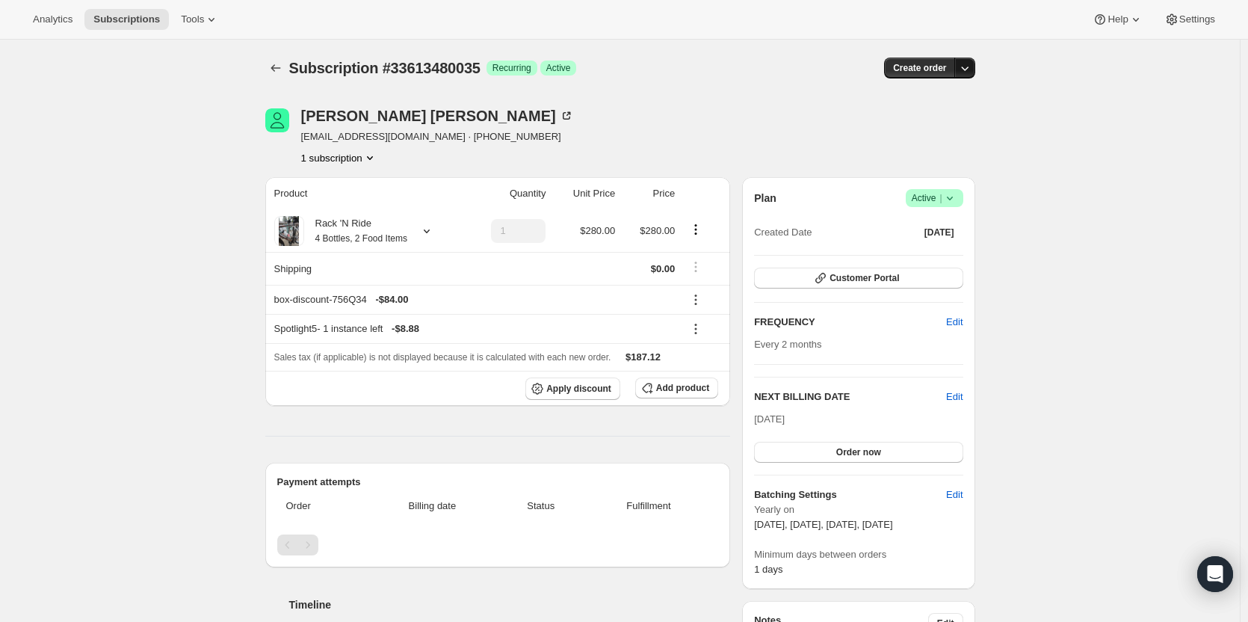
click at [968, 67] on icon "button" at bounding box center [964, 68] width 15 height 15
click at [895, 129] on span "Create custom one-time order" at bounding box center [905, 124] width 129 height 11
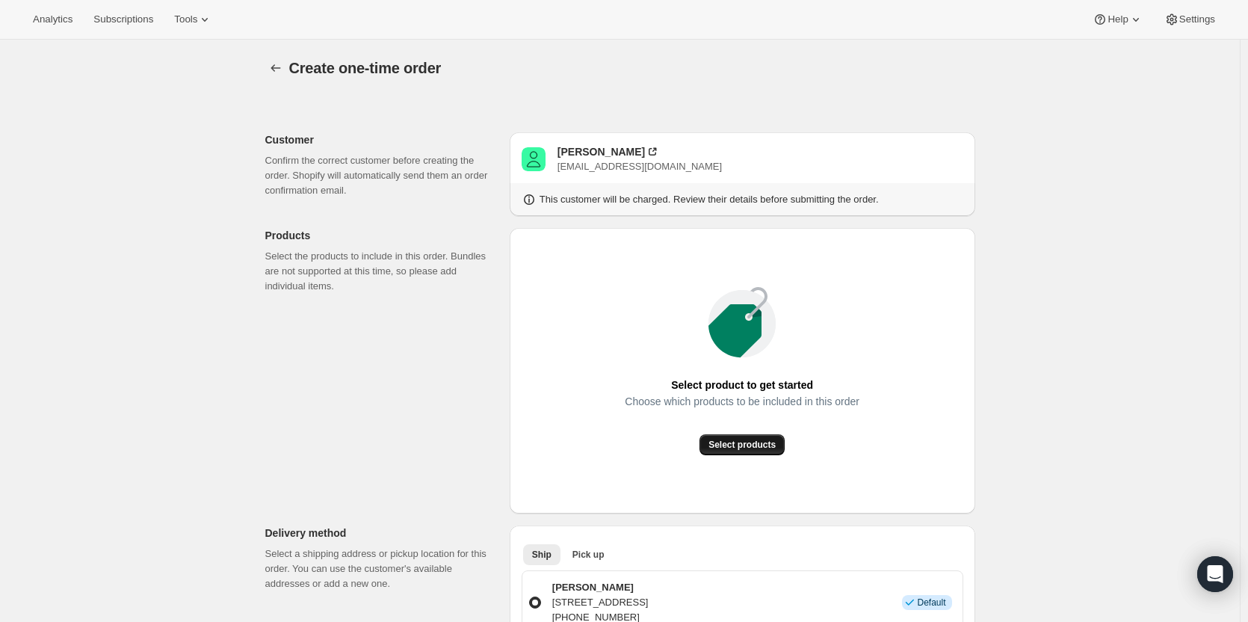
click at [738, 440] on span "Select products" at bounding box center [741, 445] width 67 height 12
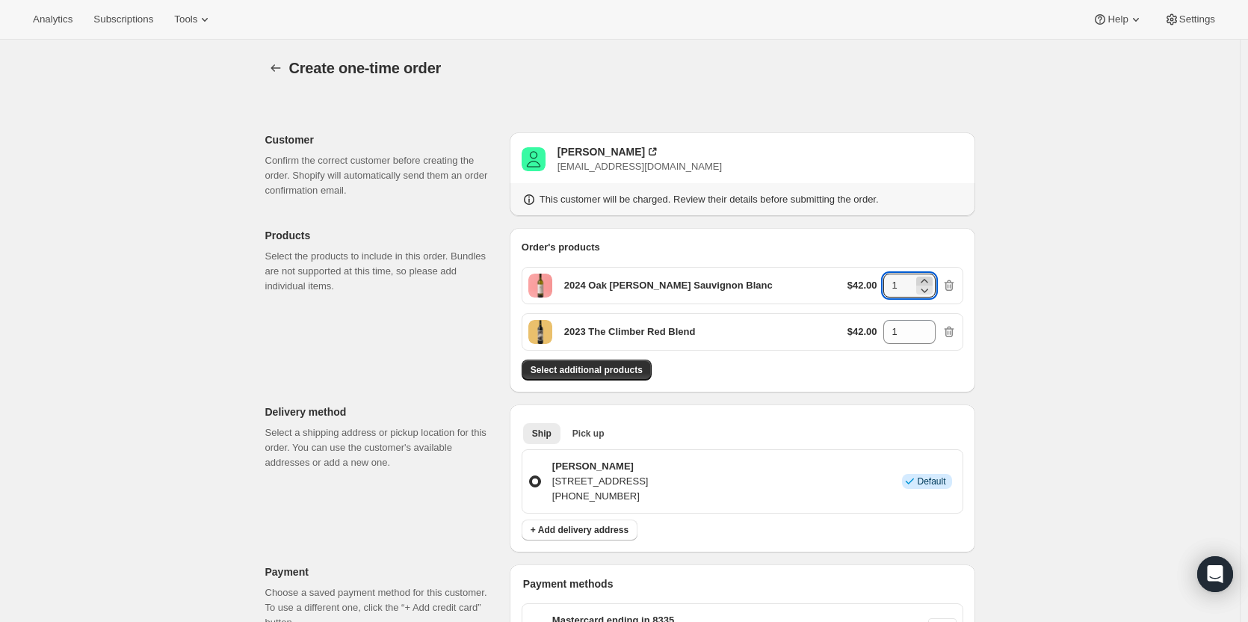
click at [927, 278] on icon at bounding box center [924, 280] width 15 height 15
type input "3"
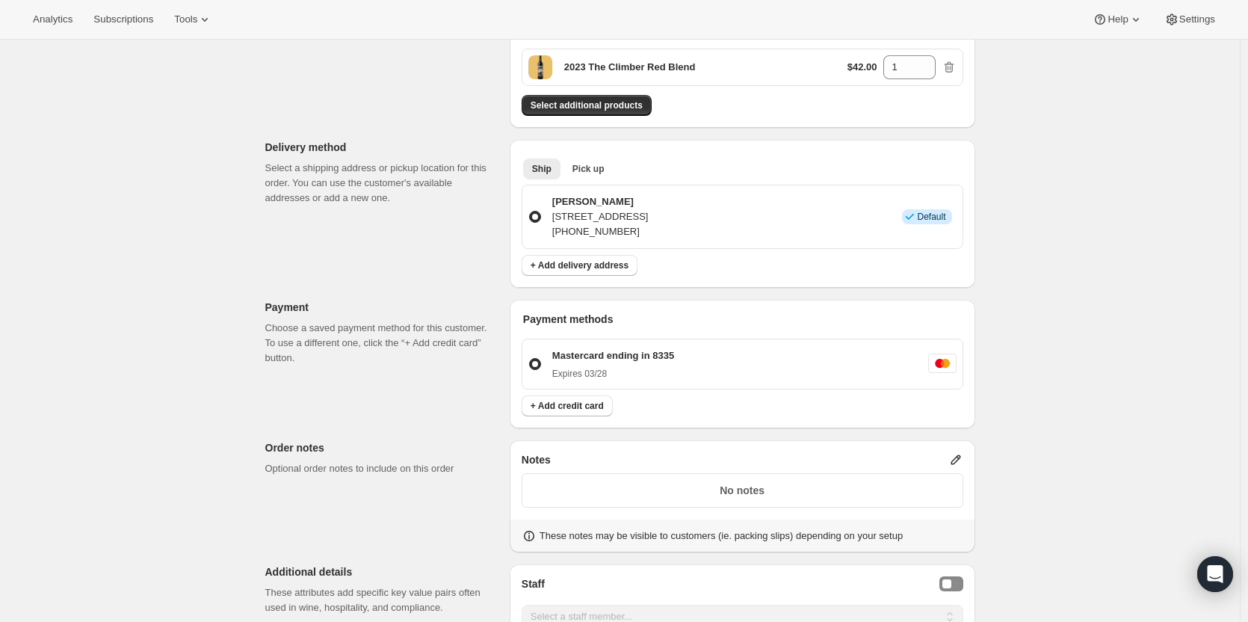
scroll to position [224, 0]
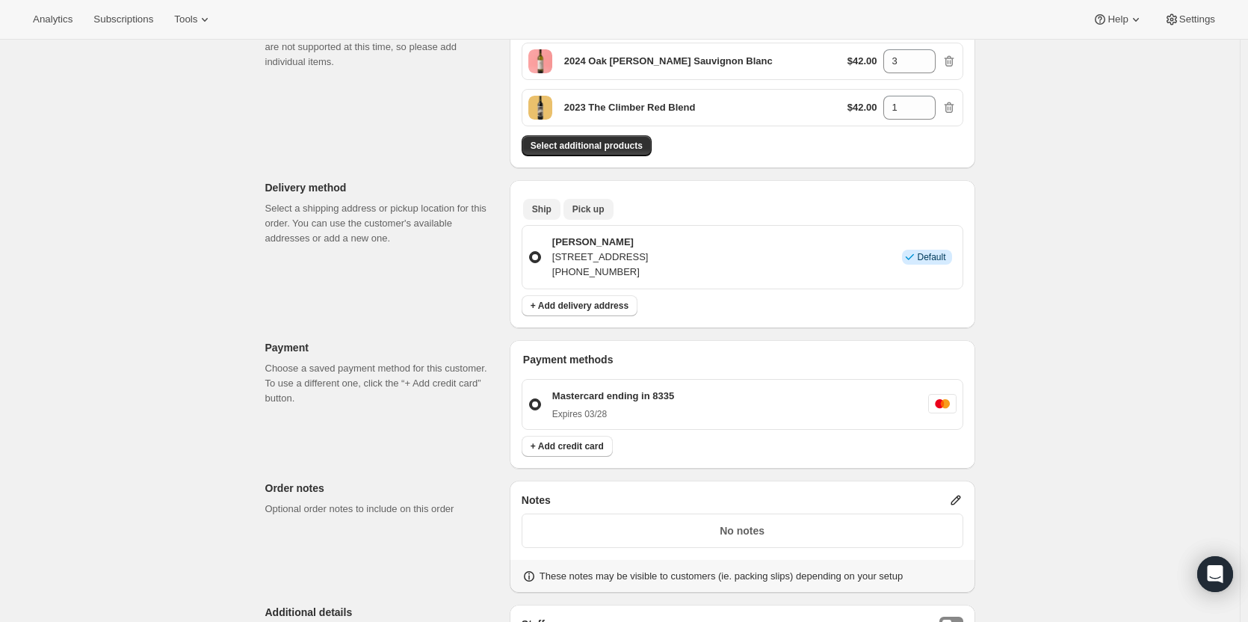
click at [565, 204] on button "Pick up" at bounding box center [588, 209] width 50 height 21
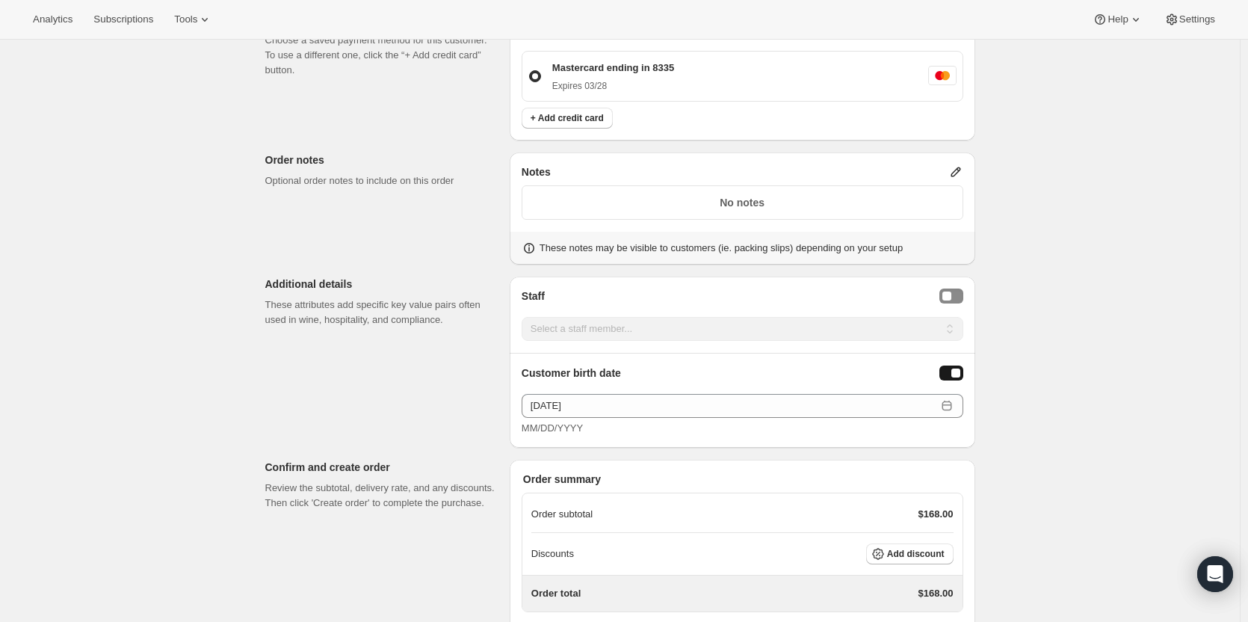
scroll to position [551, 0]
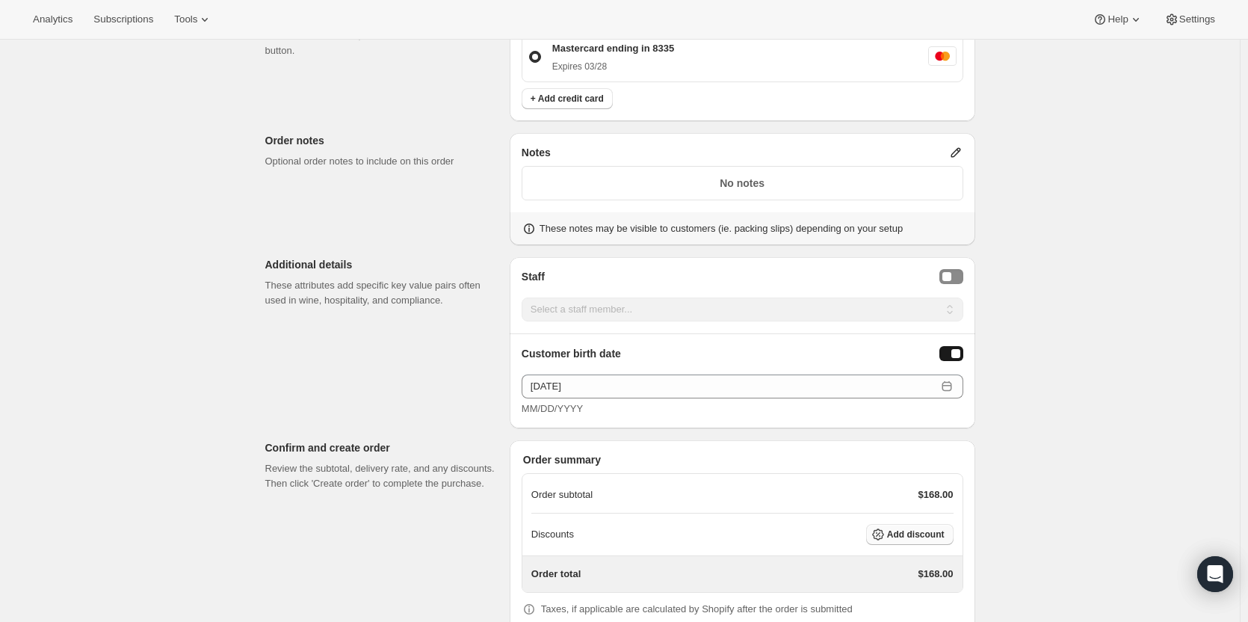
click at [915, 540] on button "Add discount" at bounding box center [909, 534] width 87 height 21
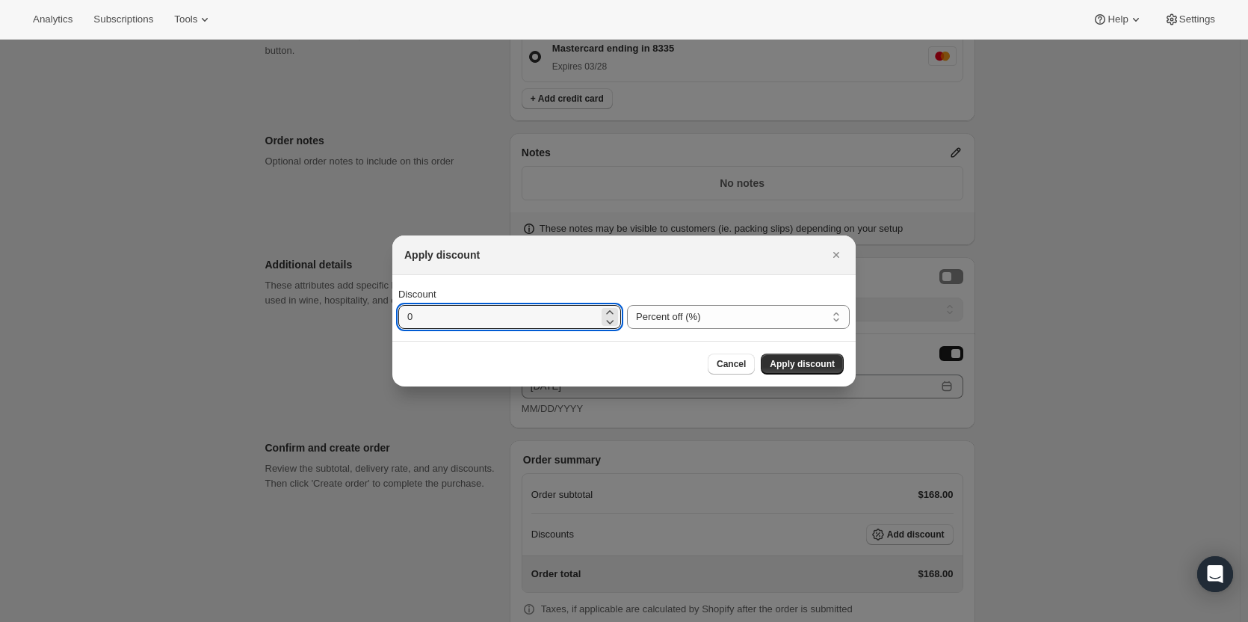
drag, startPoint x: 535, startPoint y: 310, endPoint x: 321, endPoint y: 312, distance: 213.7
type input "2"
type input "30"
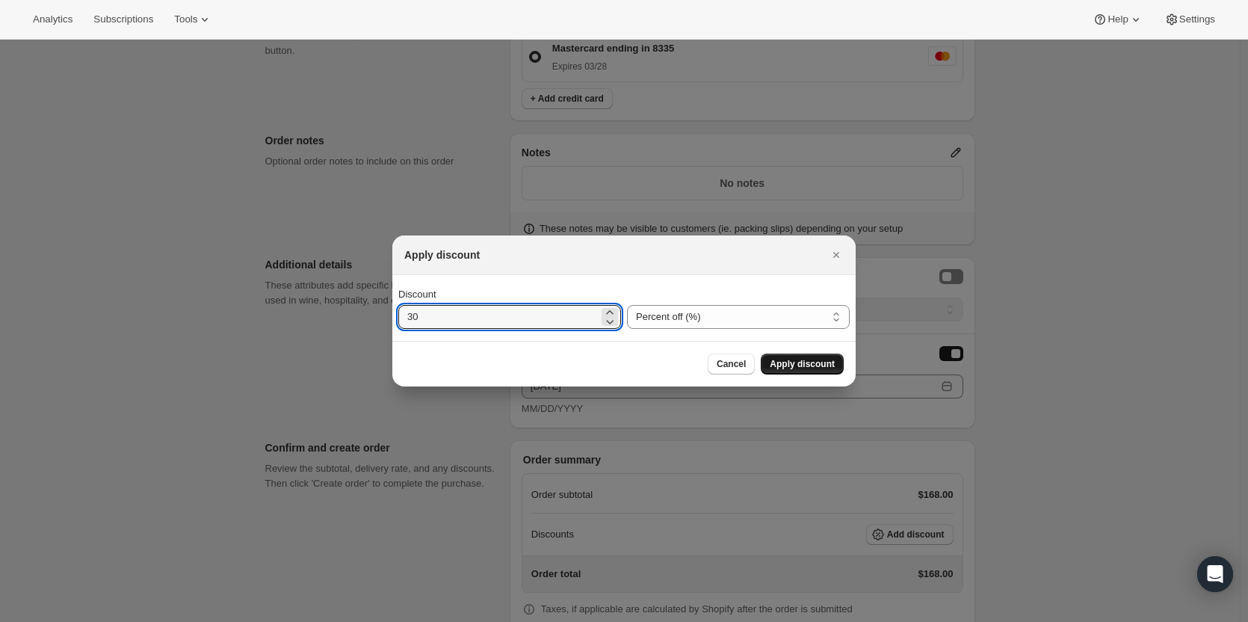
click at [797, 360] on span "Apply discount" at bounding box center [802, 364] width 65 height 12
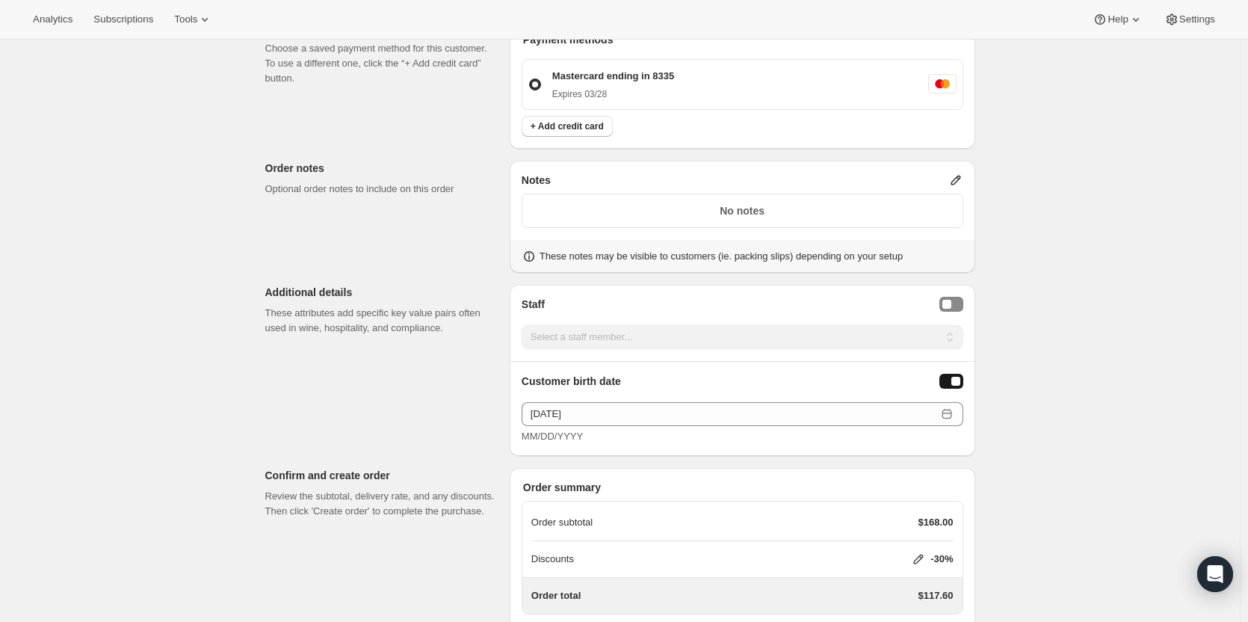
scroll to position [619, 0]
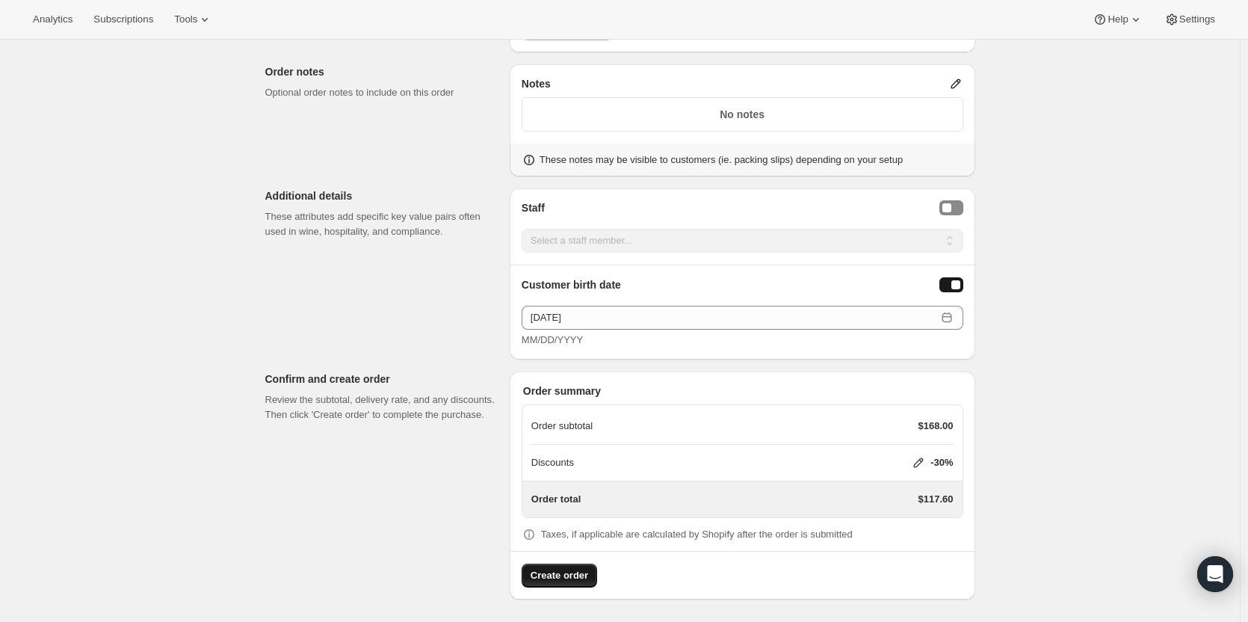
click at [560, 581] on span "Create order" at bounding box center [560, 575] width 58 height 15
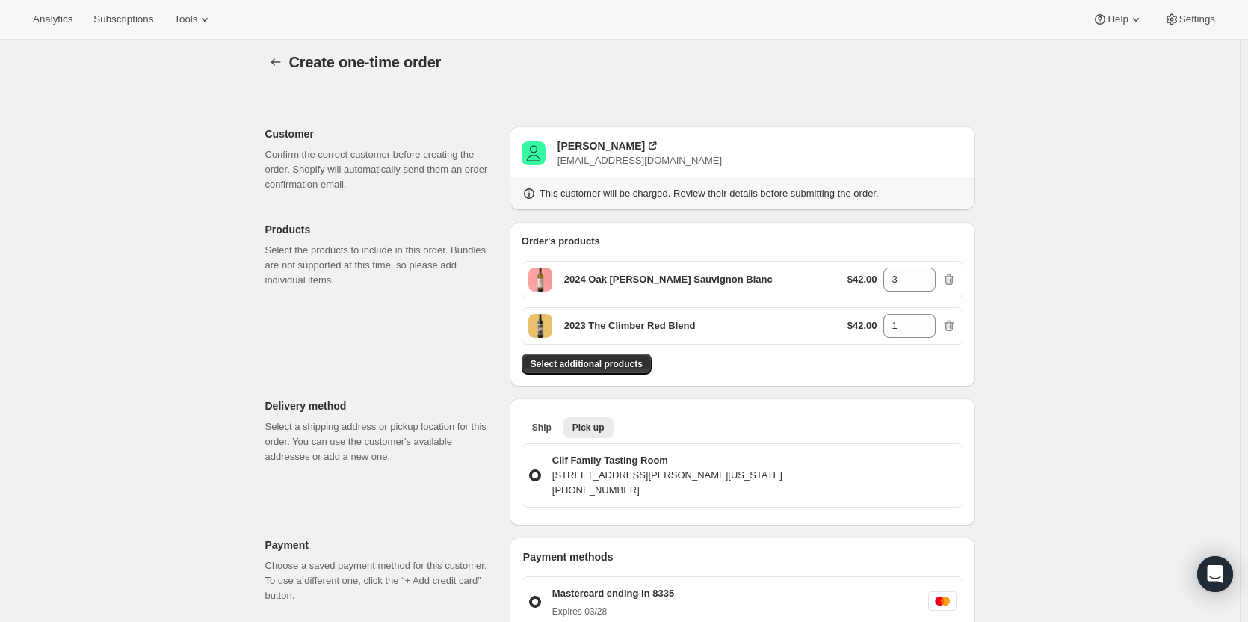
scroll to position [0, 0]
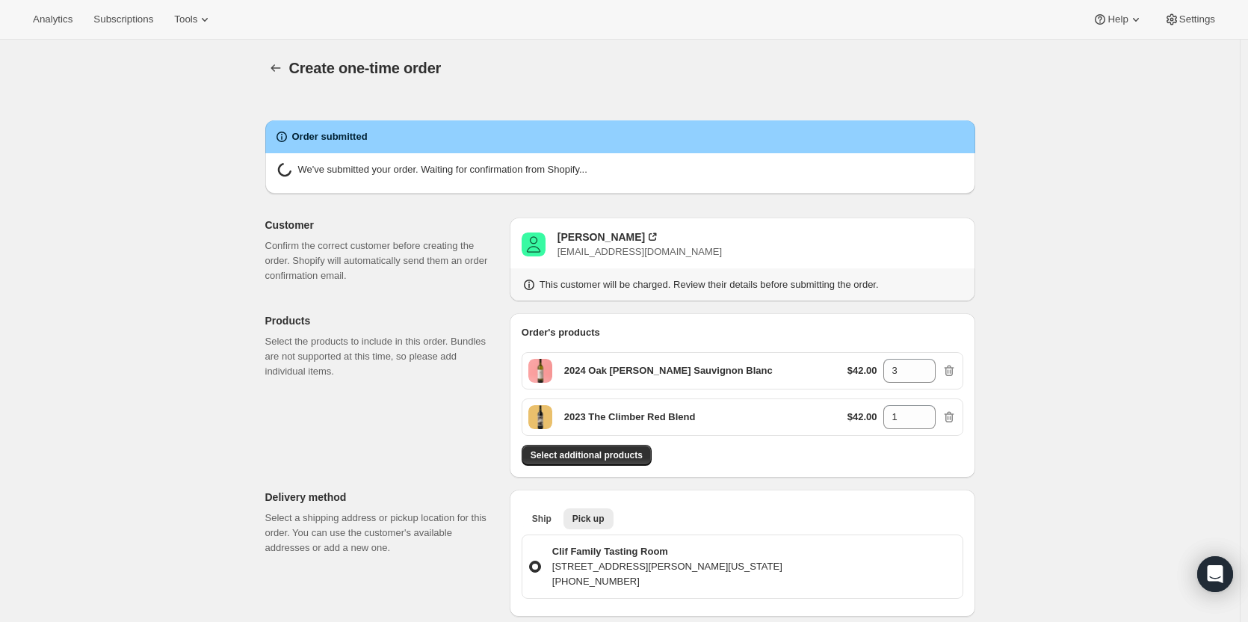
radio input "true"
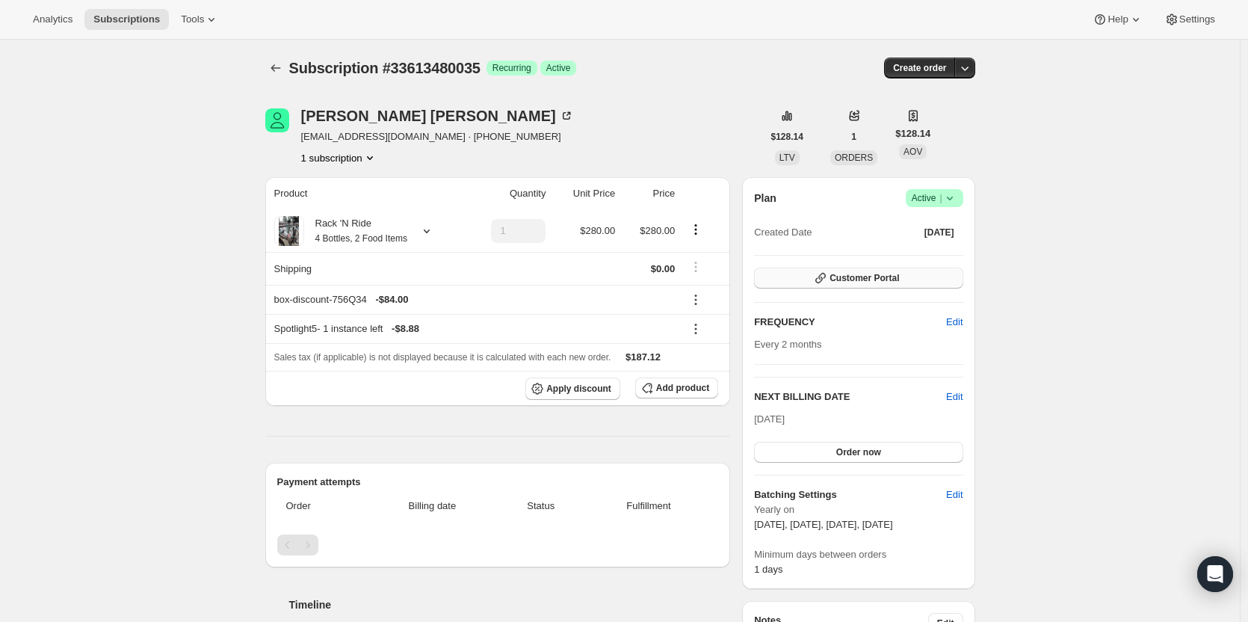
click at [866, 277] on span "Customer Portal" at bounding box center [863, 278] width 69 height 12
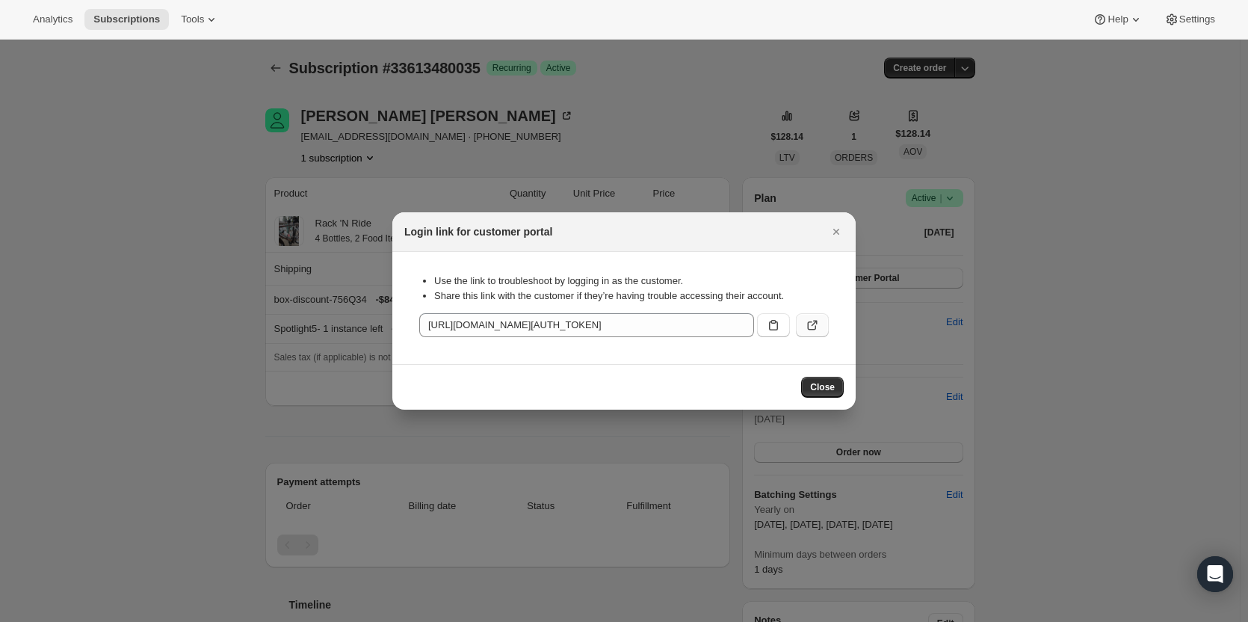
click at [809, 325] on icon ":r1e:" at bounding box center [812, 325] width 9 height 9
click at [835, 234] on icon "Close" at bounding box center [836, 232] width 6 height 6
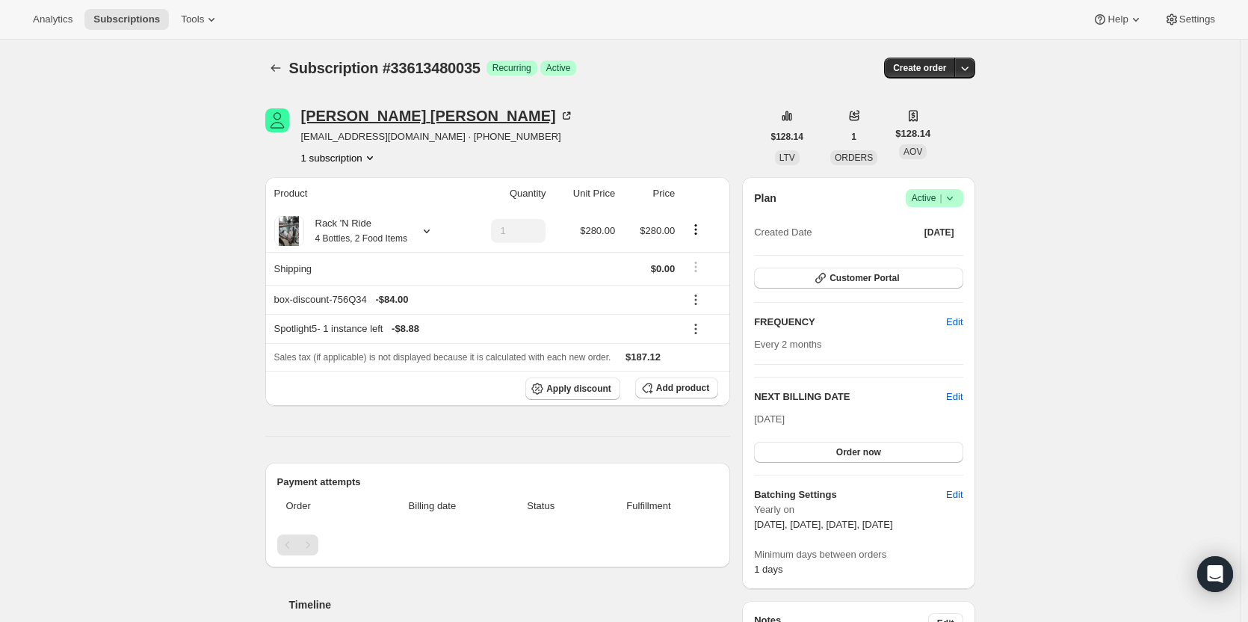
click at [363, 112] on div "[PERSON_NAME]" at bounding box center [437, 115] width 273 height 15
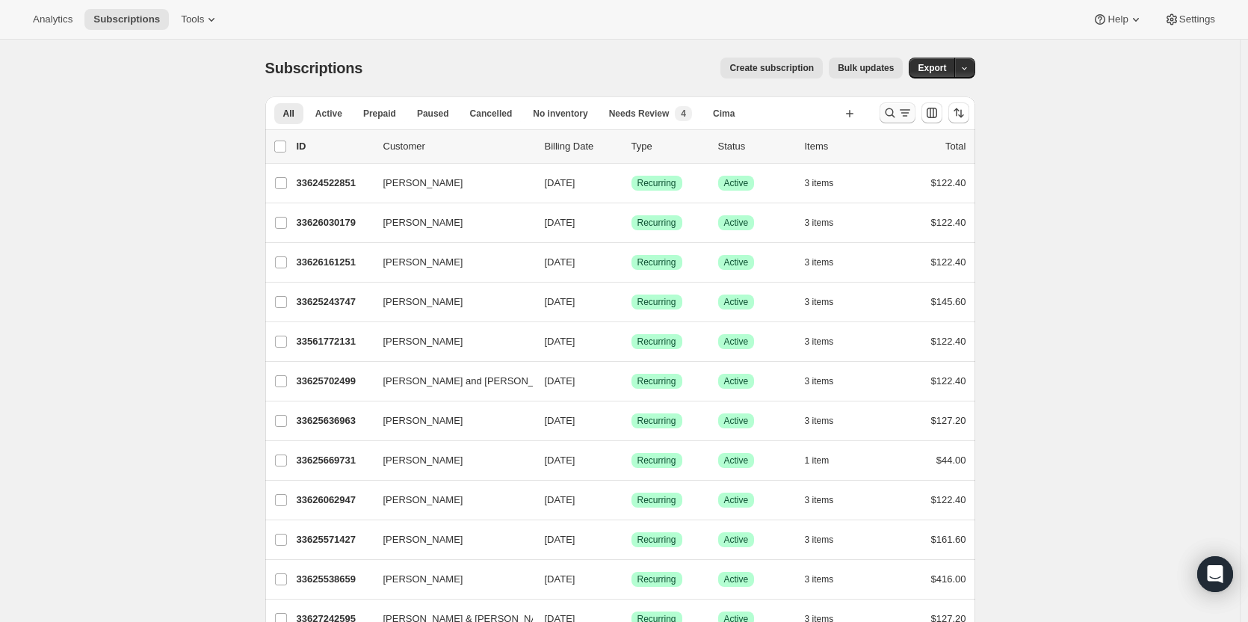
click at [894, 114] on icon "Search and filter results" at bounding box center [890, 112] width 15 height 15
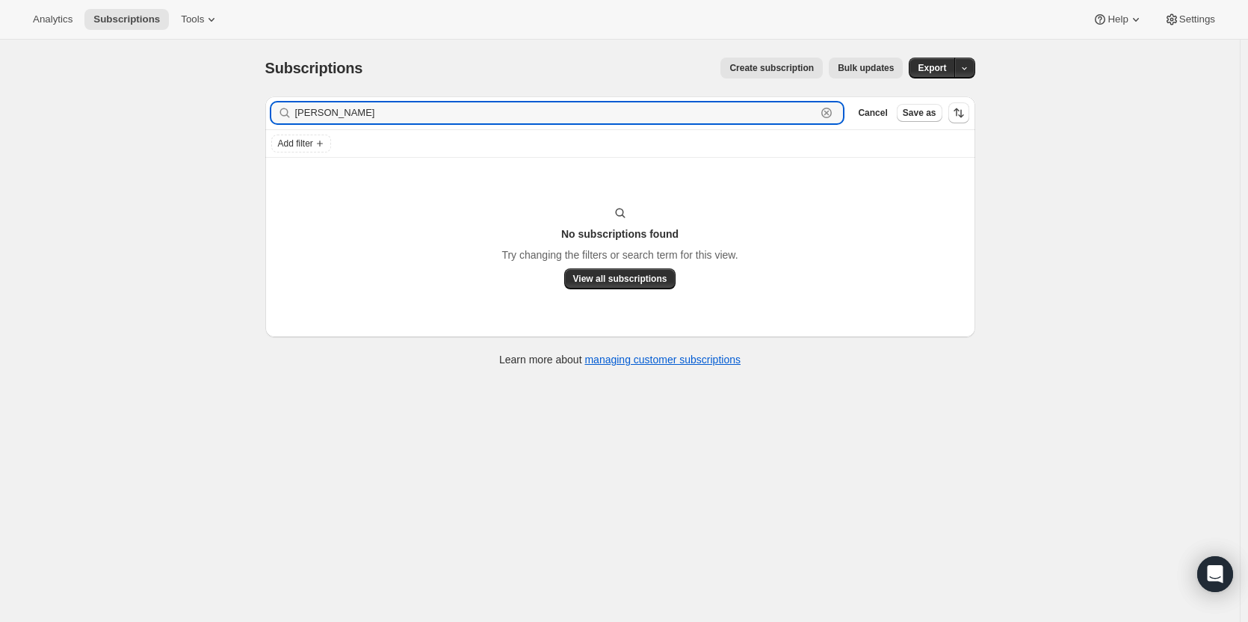
drag, startPoint x: 268, startPoint y: 111, endPoint x: 238, endPoint y: 117, distance: 29.9
click at [247, 111] on div "Subscriptions. This page is ready Subscriptions Create subscription Bulk update…" at bounding box center [620, 351] width 1240 height 622
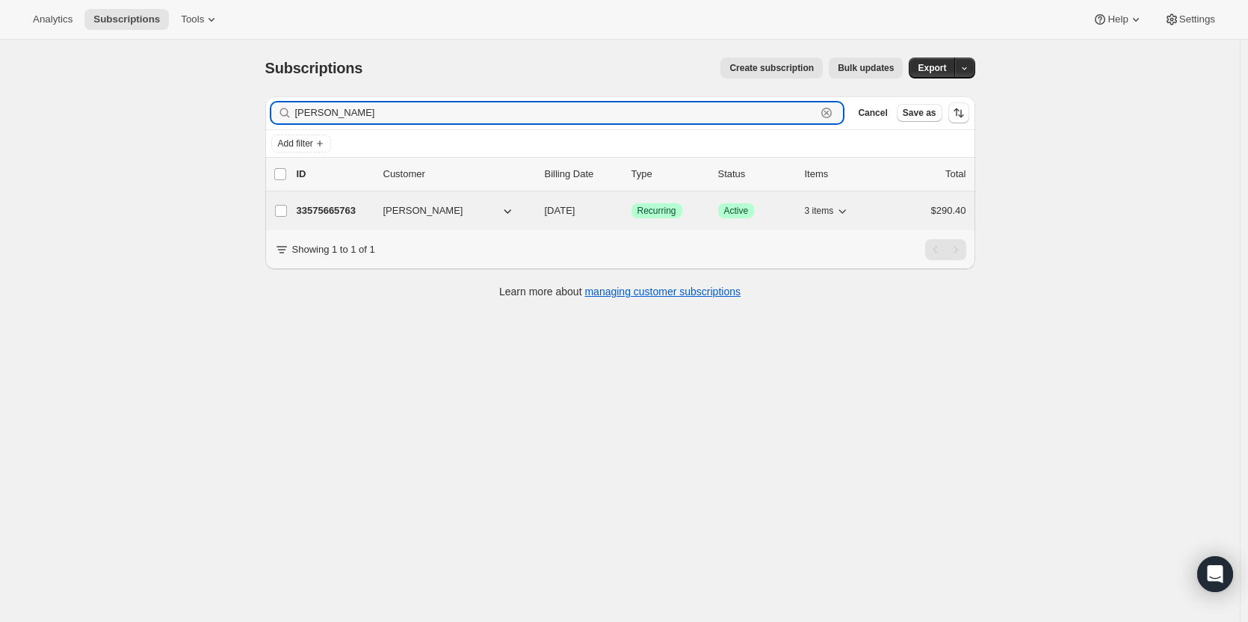
type input "[PERSON_NAME]"
click at [337, 204] on p "33575665763" at bounding box center [334, 210] width 75 height 15
